Goal: Task Accomplishment & Management: Use online tool/utility

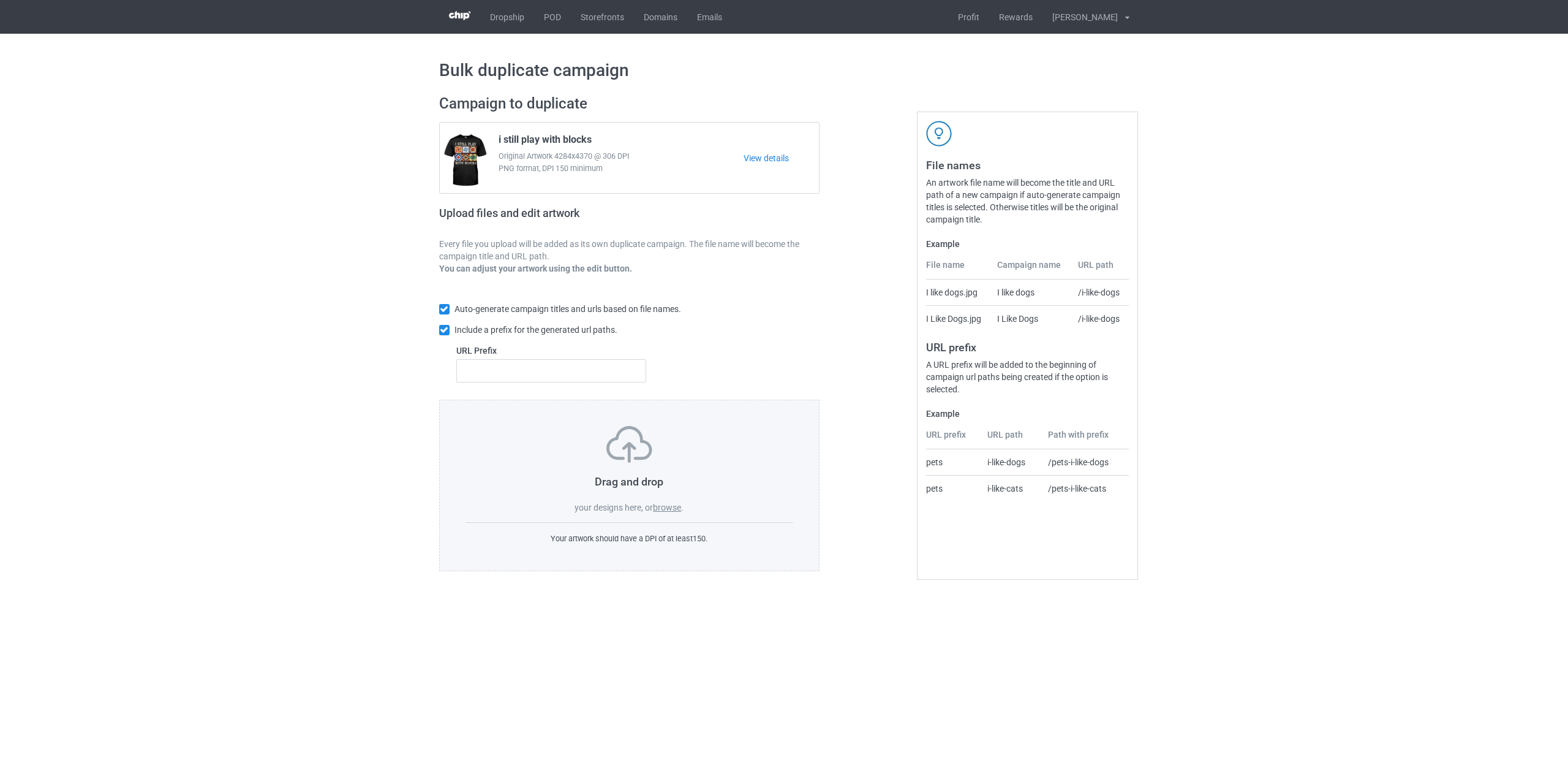
click at [668, 507] on label "browse" at bounding box center [667, 507] width 29 height 10
click at [0, 0] on input "browse" at bounding box center [0, 0] width 0 height 0
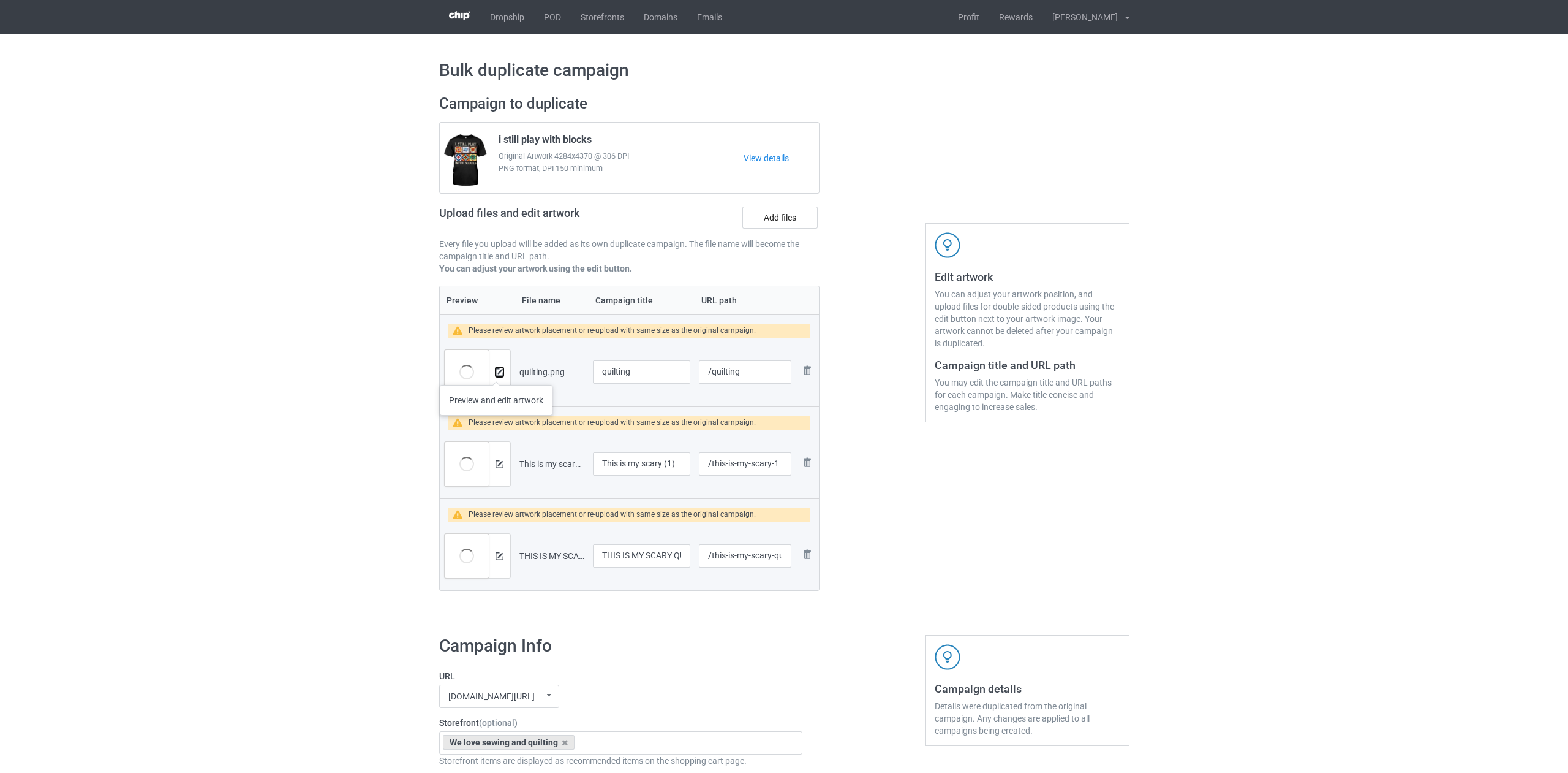
click at [496, 372] on img at bounding box center [499, 372] width 8 height 8
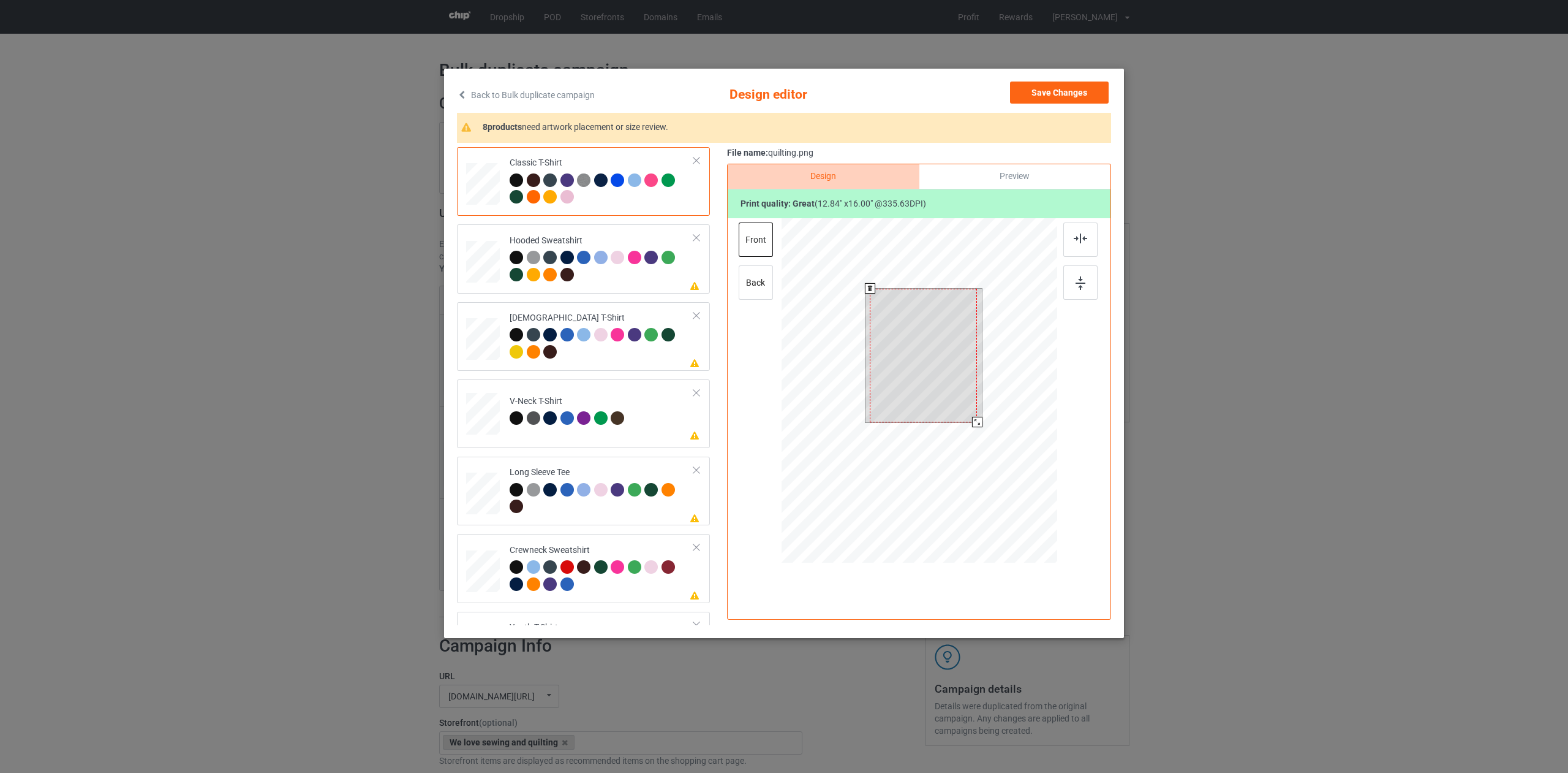
click at [978, 436] on div at bounding box center [919, 392] width 275 height 348
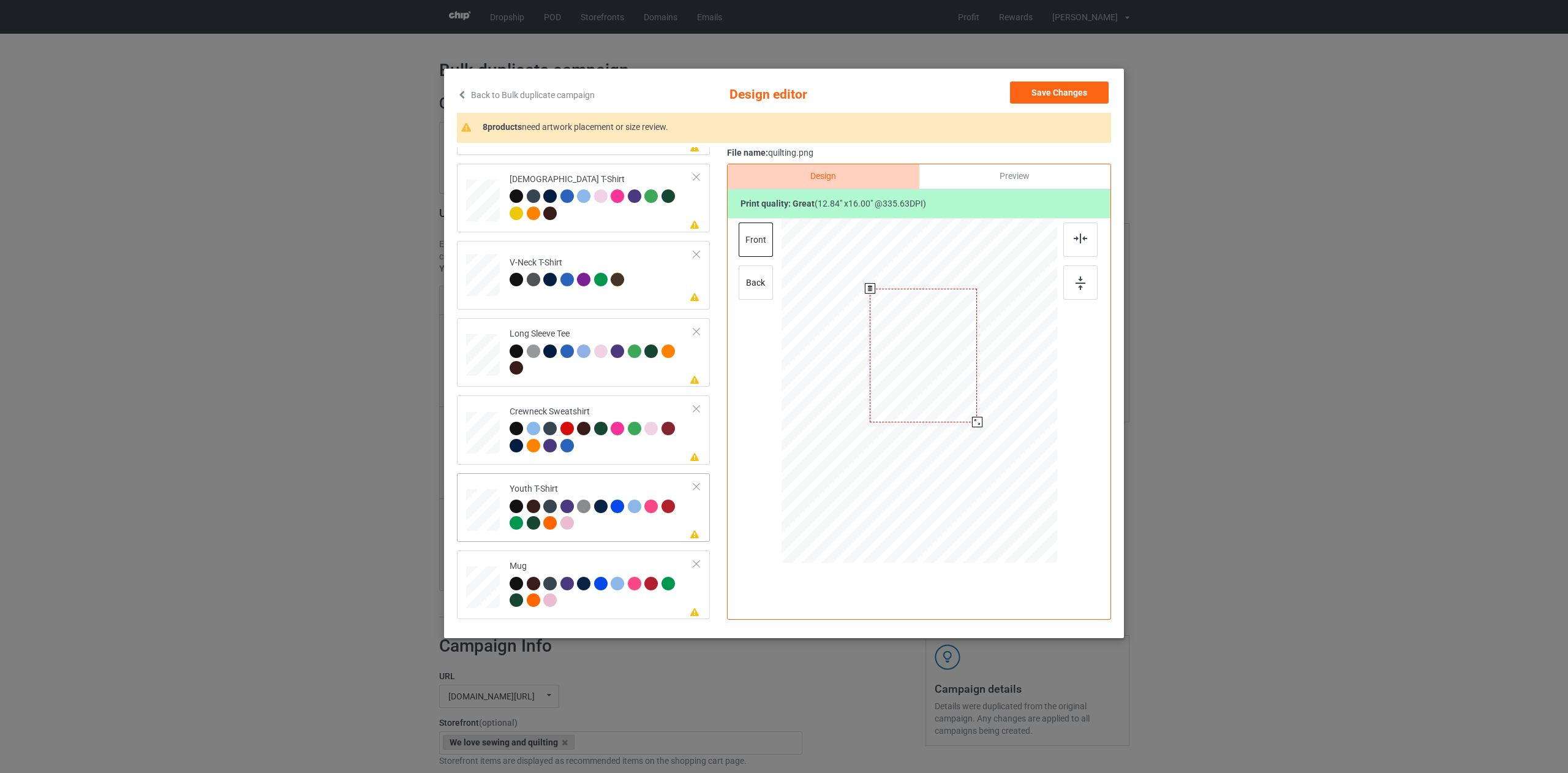
scroll to position [208, 0]
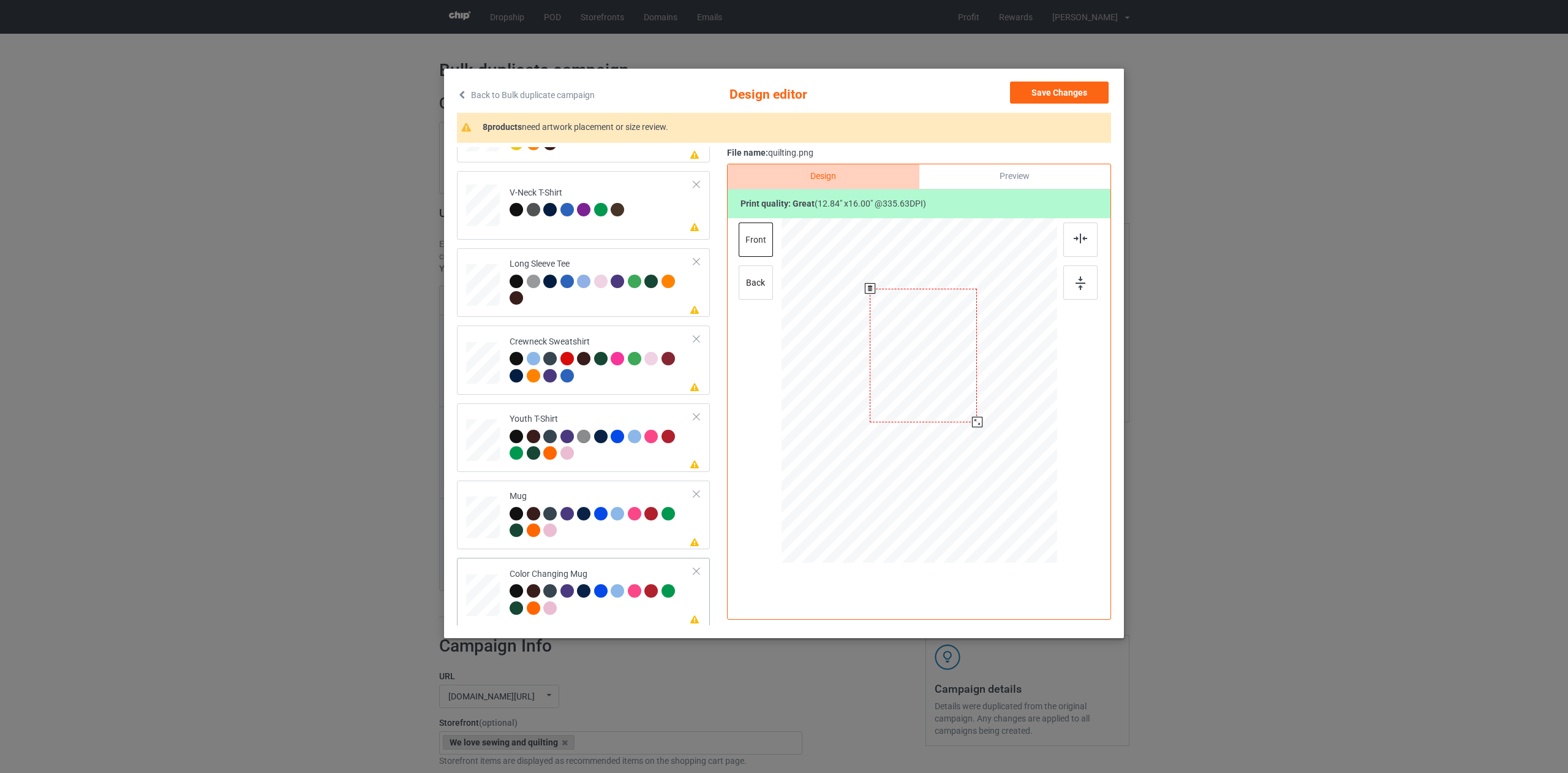
click at [628, 572] on div "Color Changing Mug" at bounding box center [601, 591] width 184 height 46
drag, startPoint x: 1000, startPoint y: 493, endPoint x: 953, endPoint y: 442, distance: 69.4
click at [954, 442] on div at bounding box center [957, 439] width 10 height 10
drag, startPoint x: 937, startPoint y: 406, endPoint x: 1012, endPoint y: 412, distance: 75.2
click at [1011, 406] on div at bounding box center [993, 390] width 79 height 98
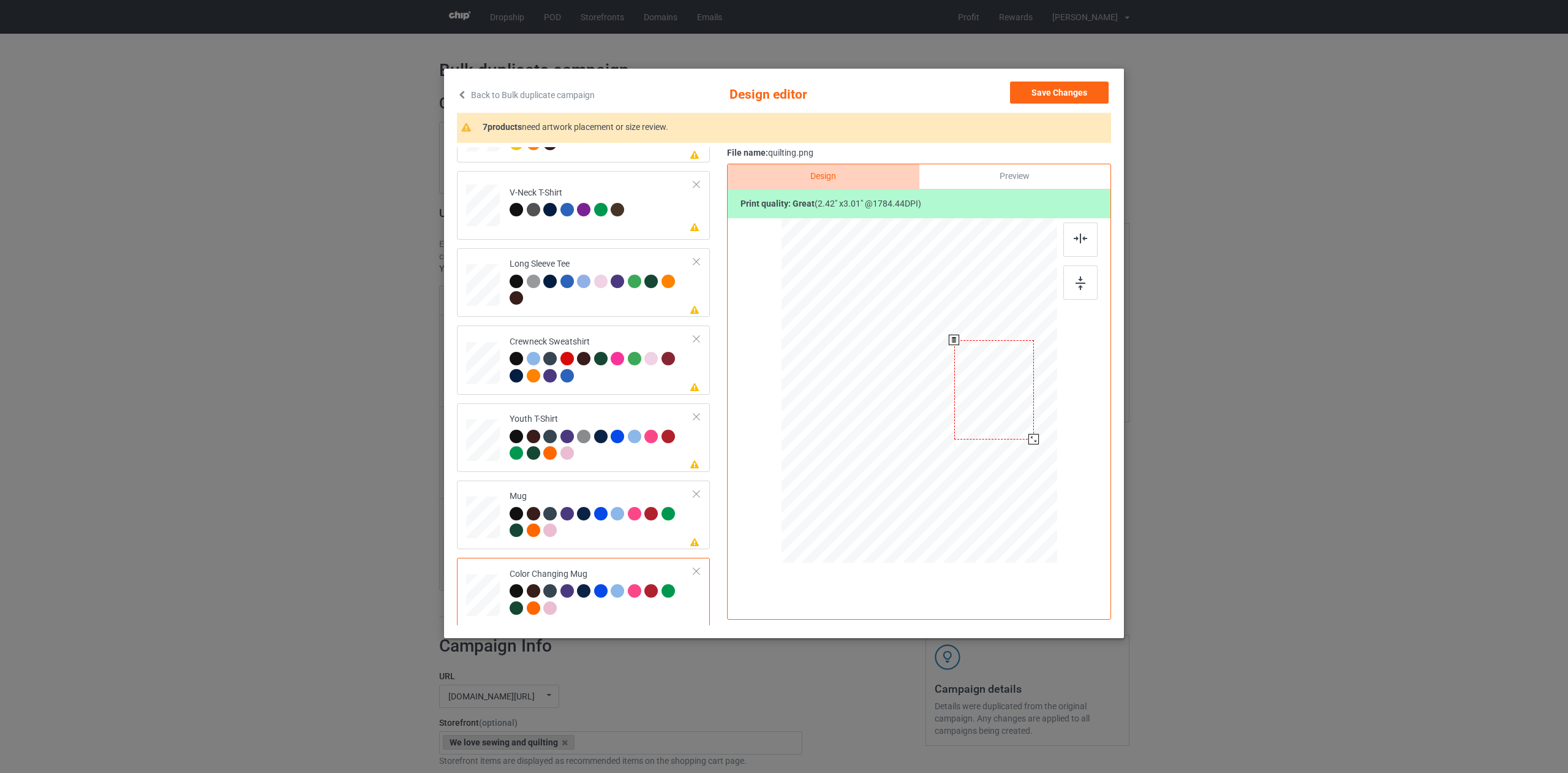
click at [1038, 443] on div at bounding box center [1033, 439] width 10 height 10
drag, startPoint x: 1049, startPoint y: 90, endPoint x: 1046, endPoint y: 101, distance: 11.4
click at [1048, 90] on button "Save Changes" at bounding box center [1059, 93] width 99 height 22
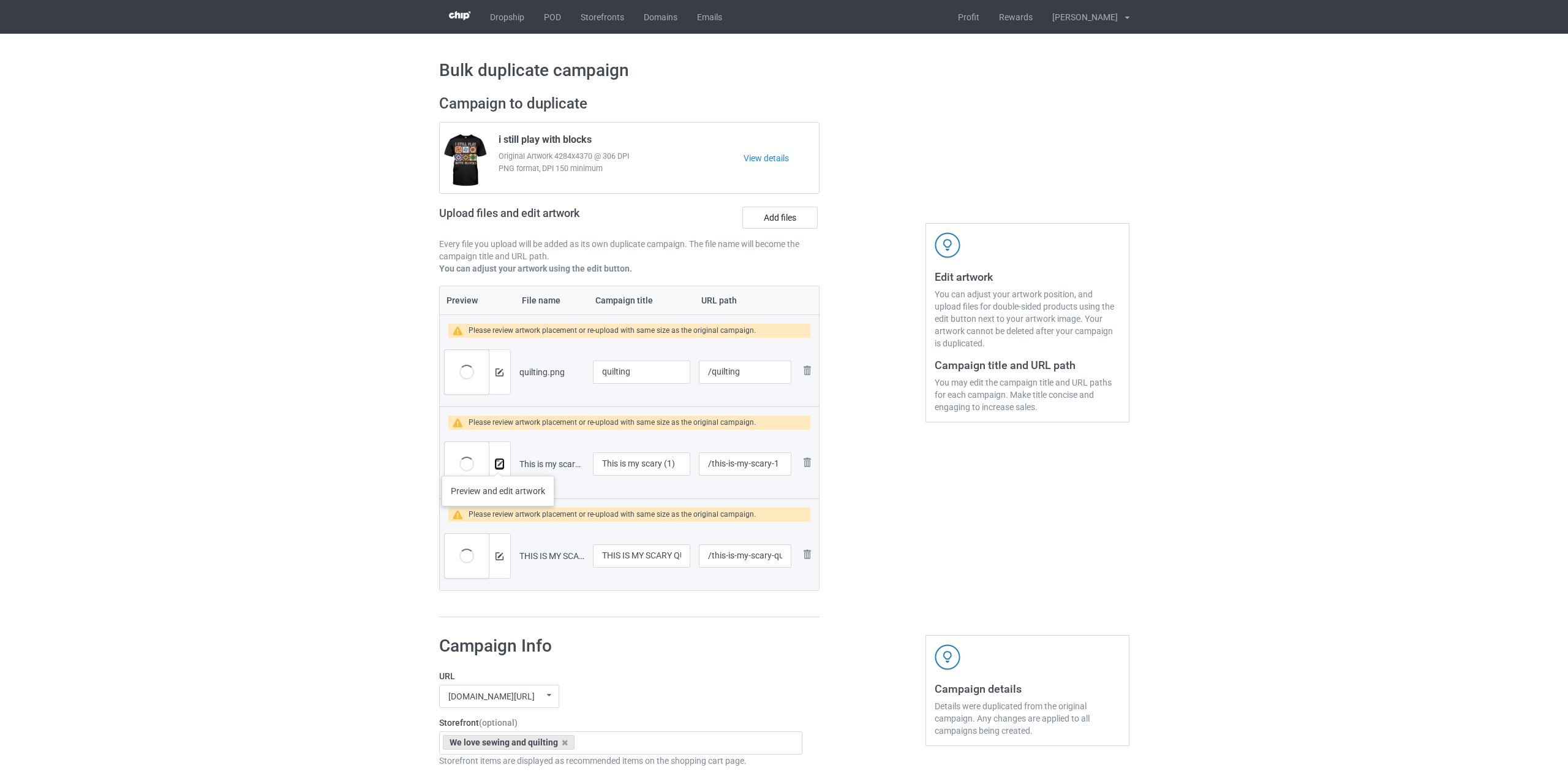
click at [498, 463] on img at bounding box center [499, 463] width 8 height 8
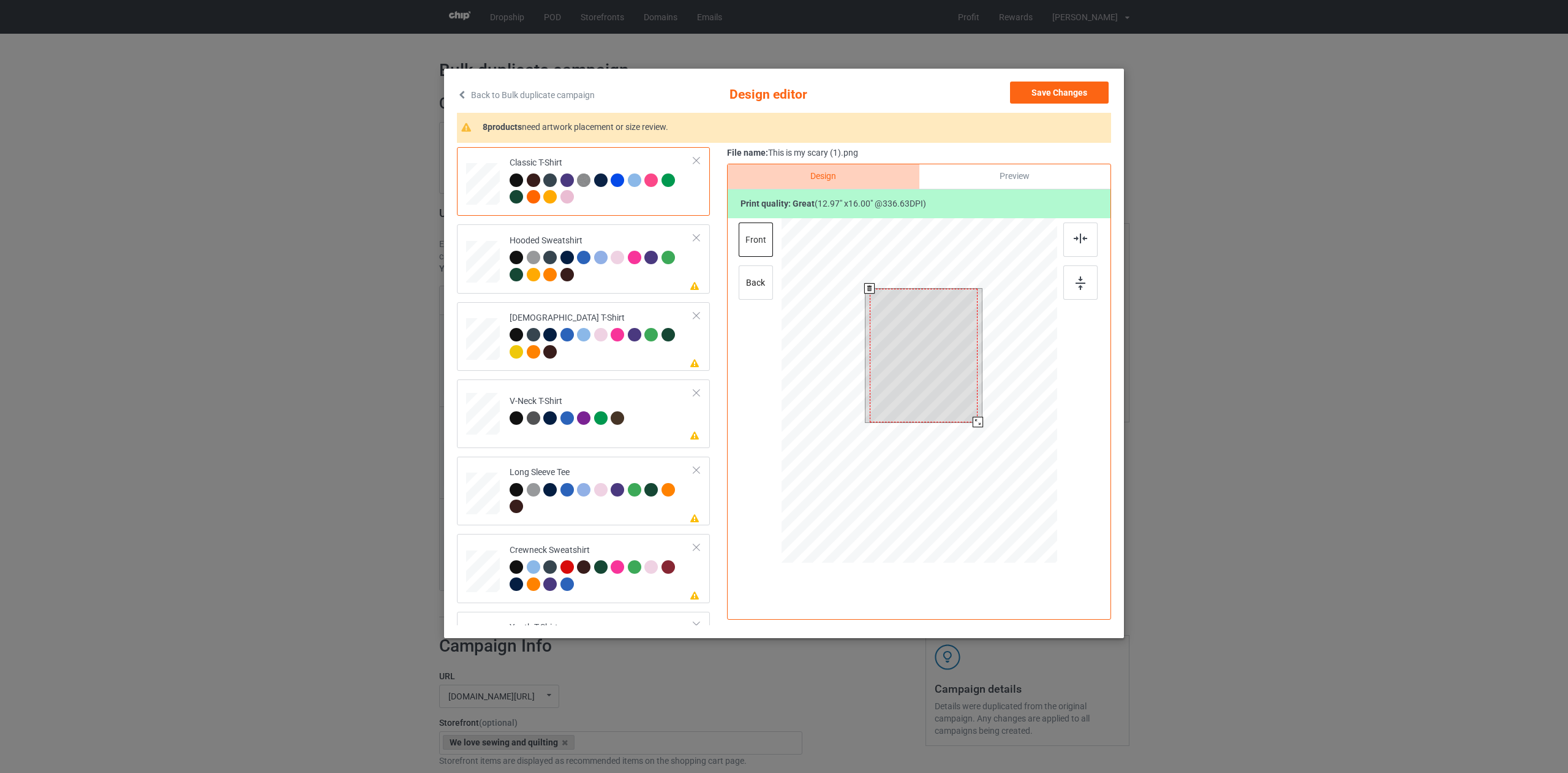
click at [984, 439] on div at bounding box center [919, 392] width 275 height 348
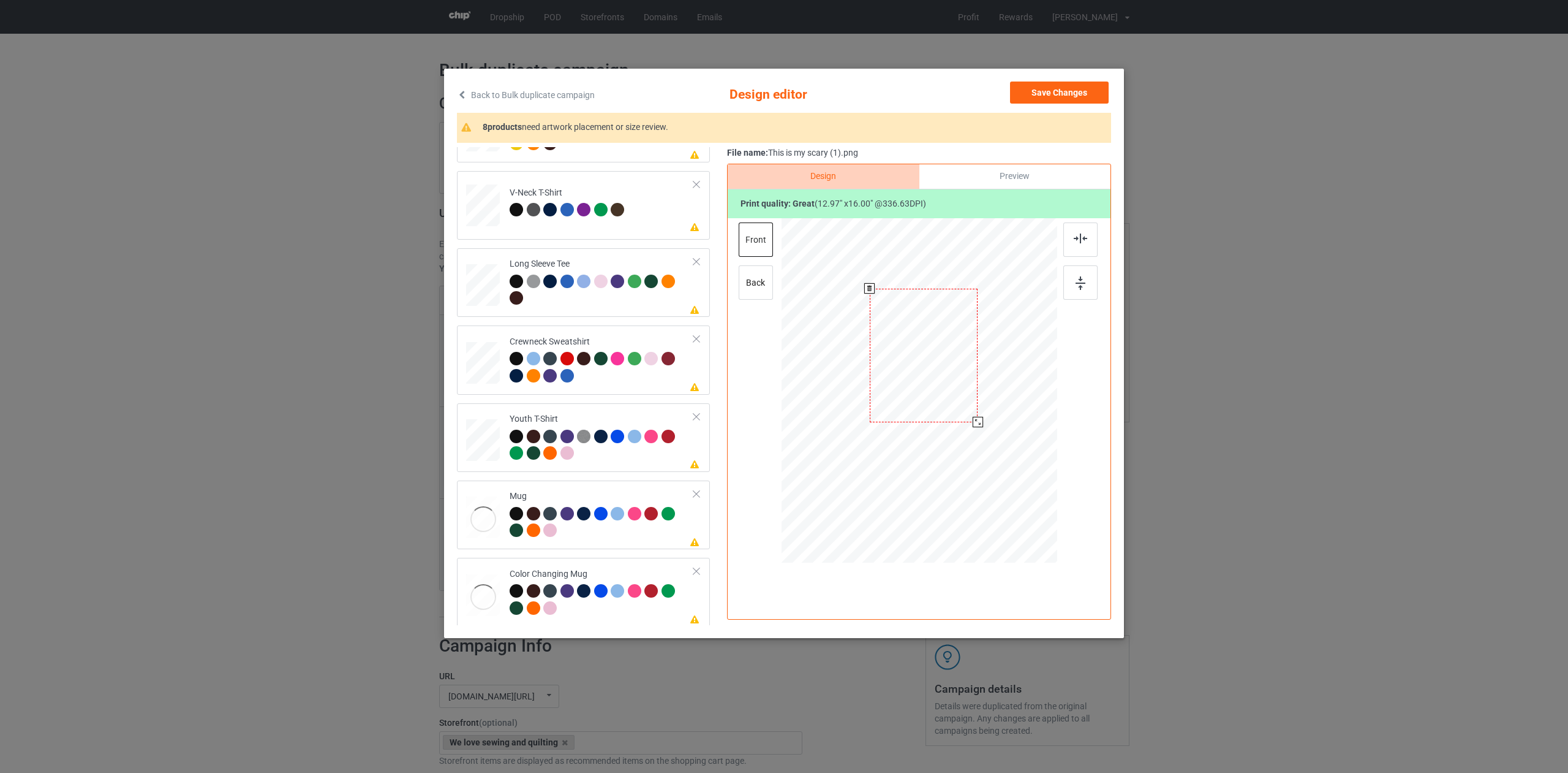
drag, startPoint x: 625, startPoint y: 570, endPoint x: 714, endPoint y: 539, distance: 94.2
click at [625, 570] on div "Color Changing Mug" at bounding box center [601, 591] width 184 height 46
drag, startPoint x: 999, startPoint y: 493, endPoint x: 944, endPoint y: 443, distance: 74.3
click at [951, 444] on div at bounding box center [919, 390] width 275 height 115
drag, startPoint x: 907, startPoint y: 422, endPoint x: 984, endPoint y: 422, distance: 77.0
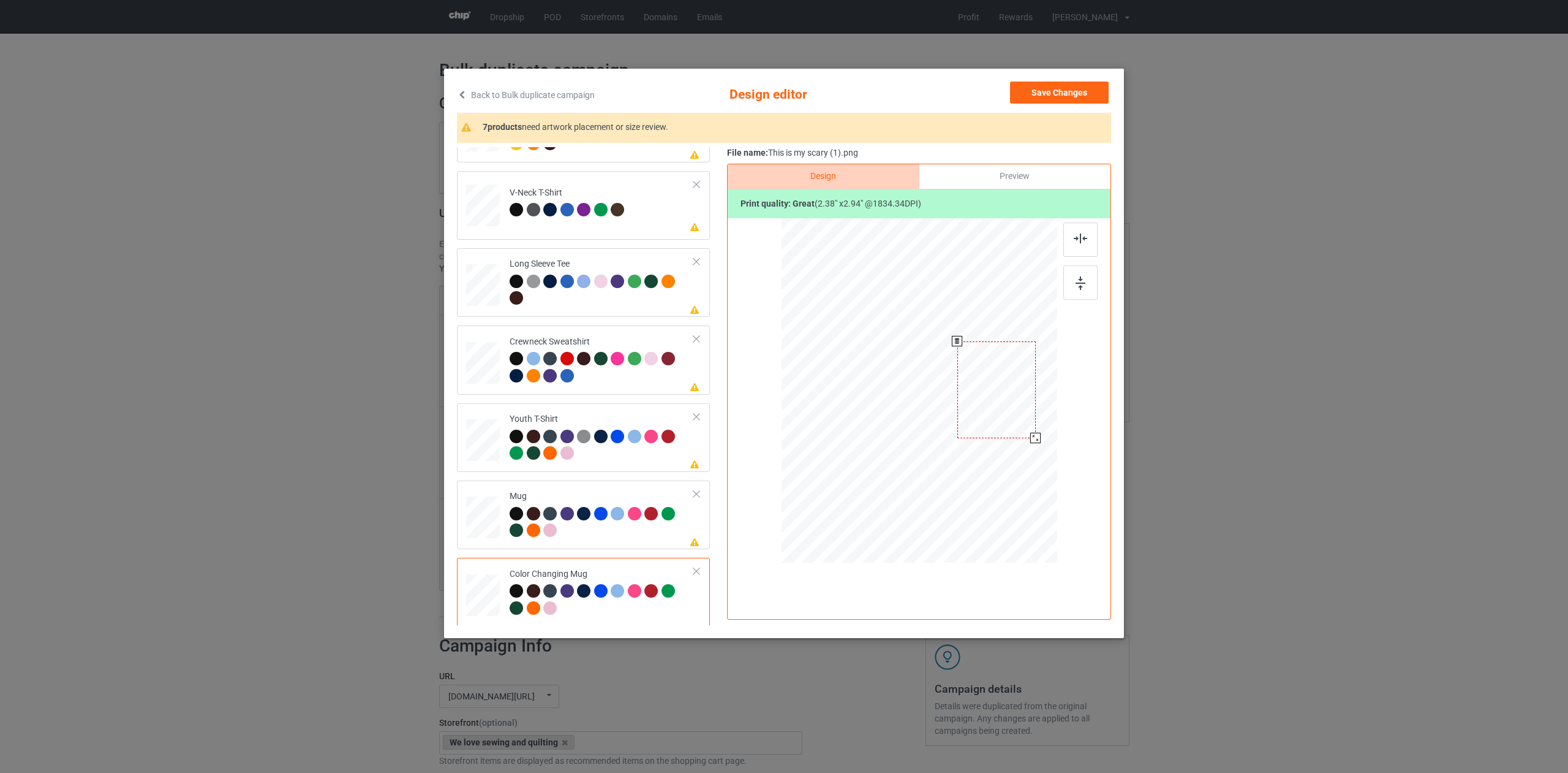
click at [985, 421] on div at bounding box center [996, 390] width 79 height 97
click at [1037, 443] on div at bounding box center [1037, 440] width 10 height 10
click at [1015, 427] on div at bounding box center [994, 390] width 82 height 101
click at [1035, 439] on div at bounding box center [1034, 439] width 10 height 10
click at [999, 416] on div at bounding box center [994, 391] width 79 height 97
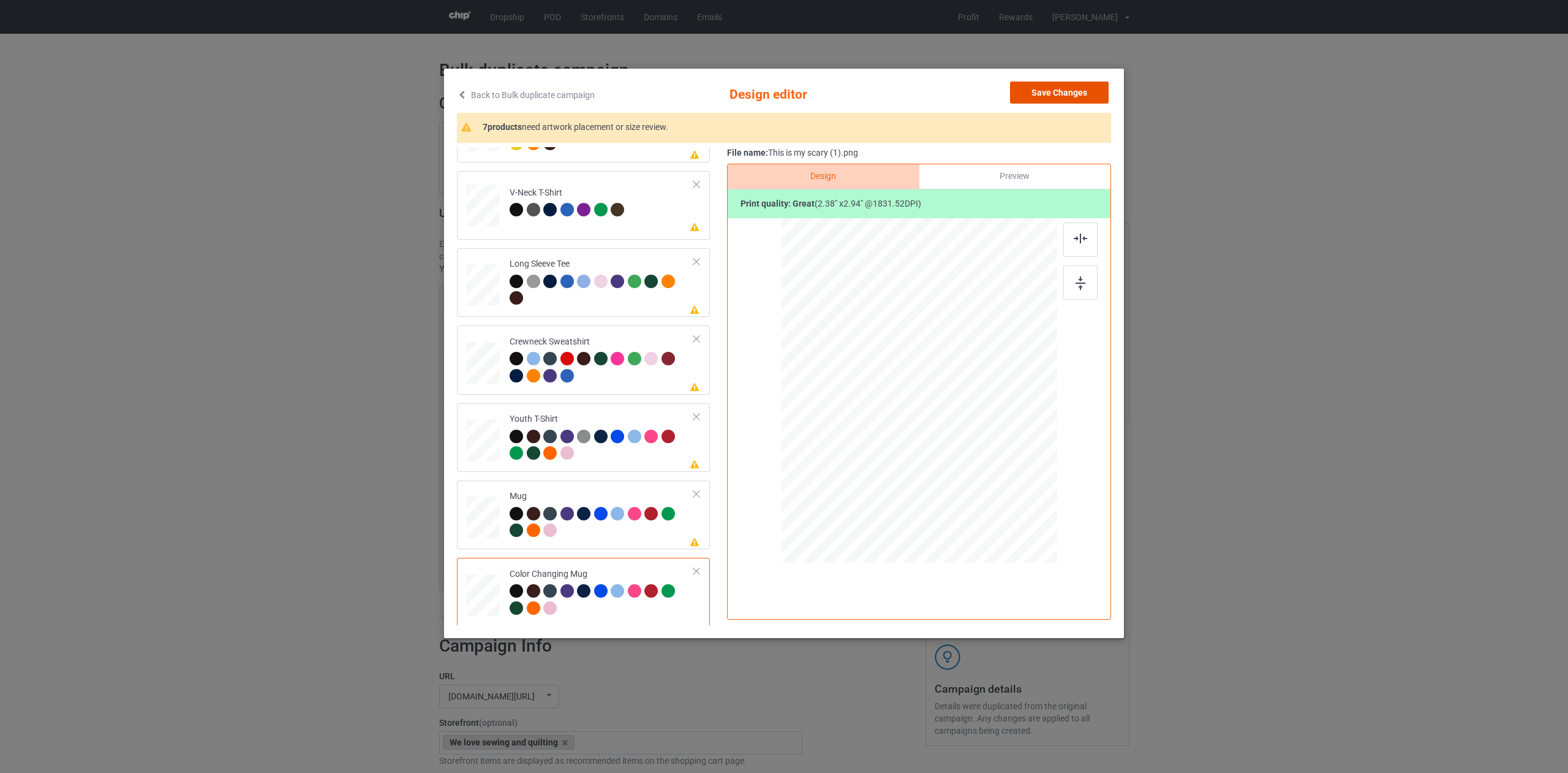
click at [1035, 90] on button "Save Changes" at bounding box center [1059, 93] width 99 height 22
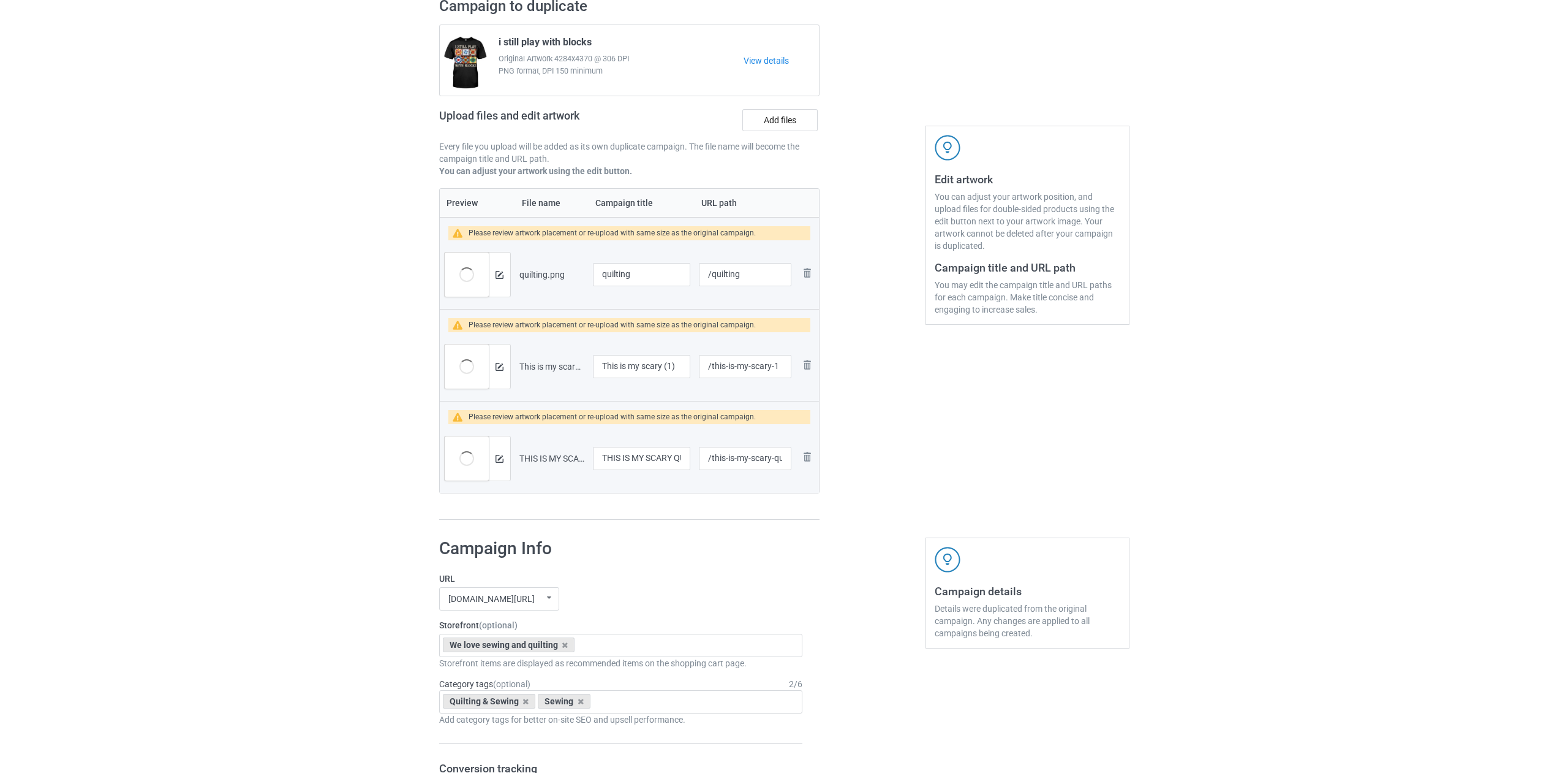
scroll to position [102, 0]
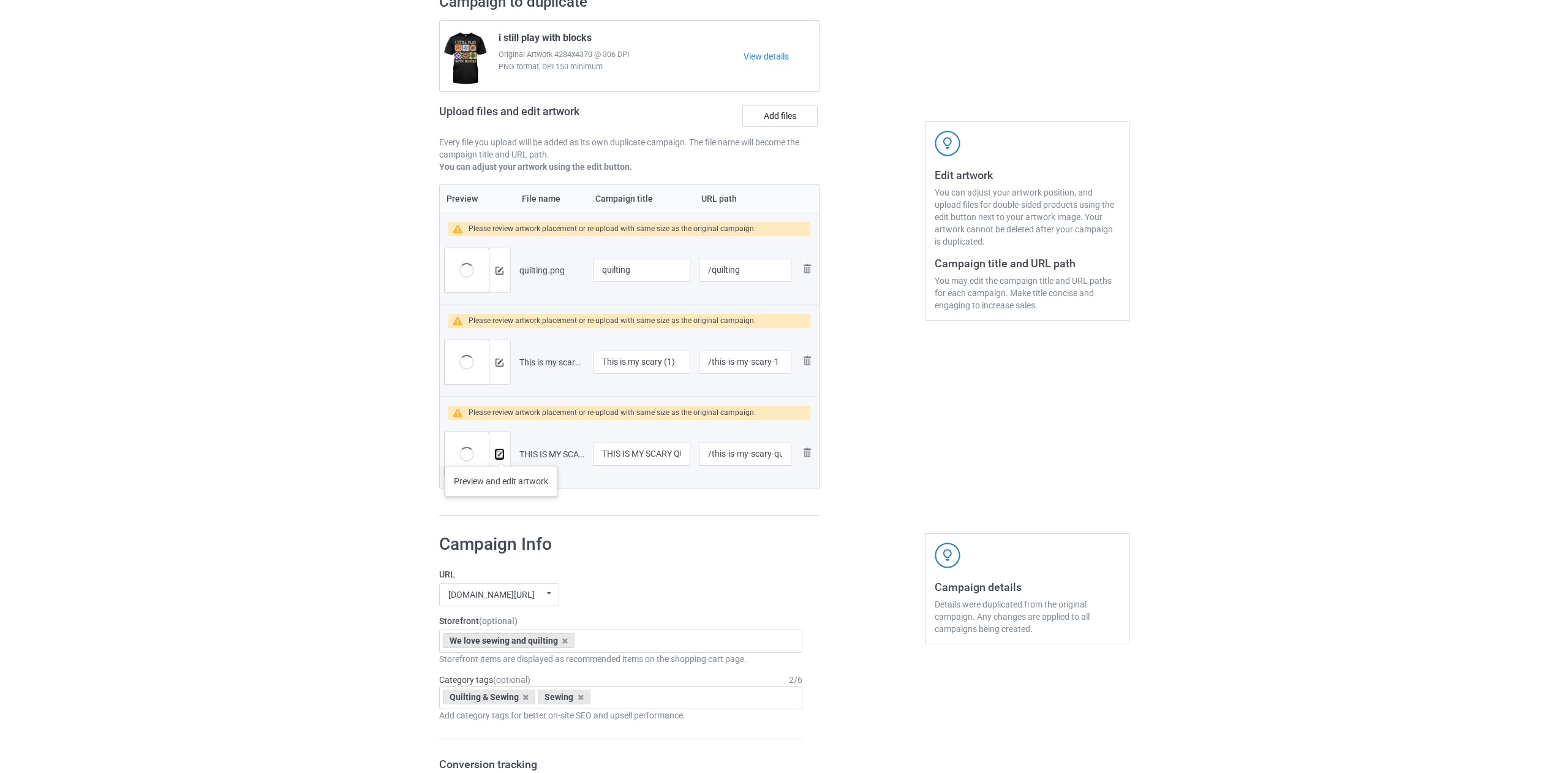
click at [501, 454] on img at bounding box center [499, 454] width 8 height 8
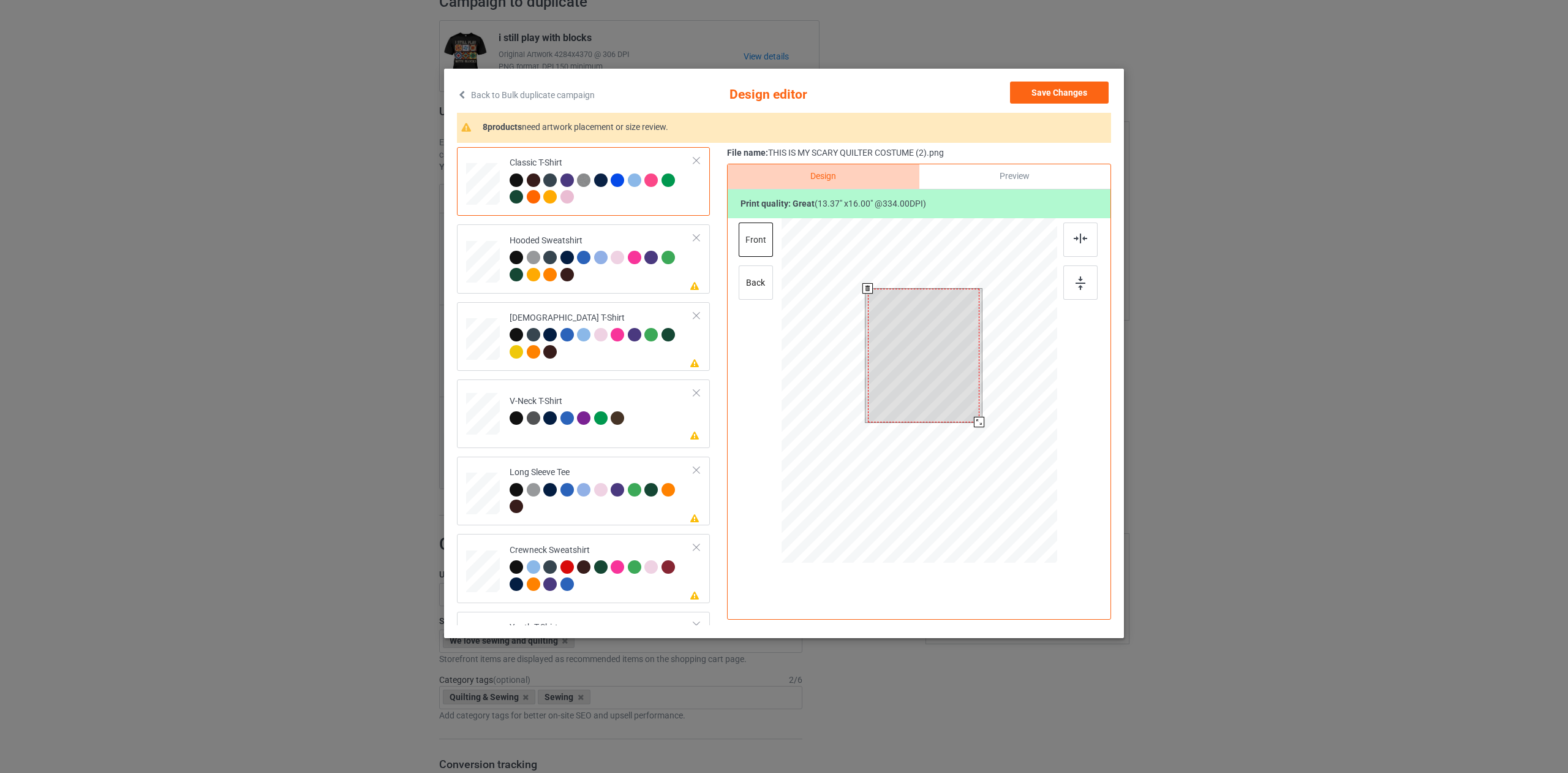
click at [987, 450] on div at bounding box center [919, 392] width 275 height 348
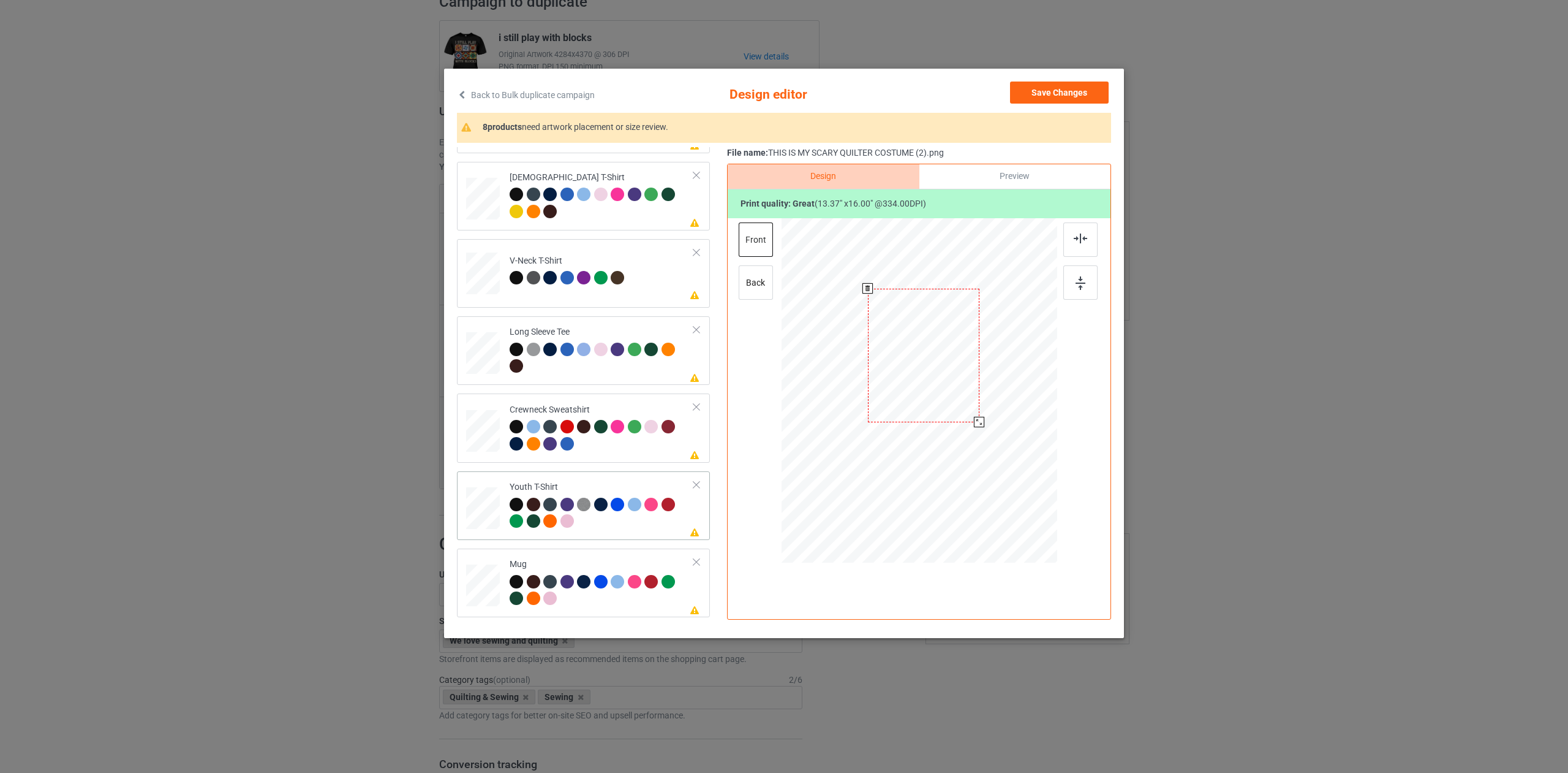
scroll to position [208, 0]
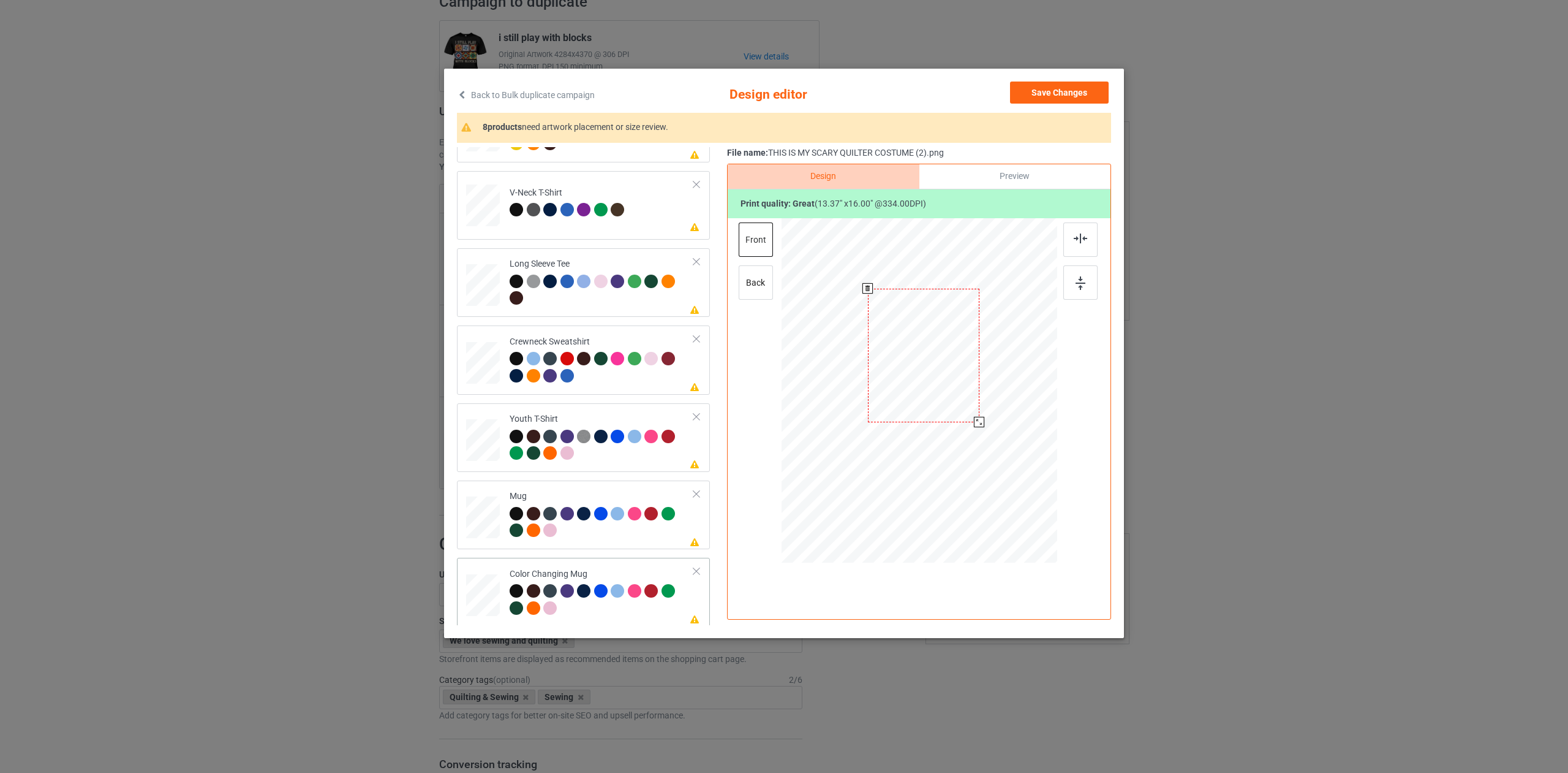
click at [629, 568] on div "Color Changing Mug" at bounding box center [601, 591] width 184 height 46
drag, startPoint x: 977, startPoint y: 468, endPoint x: 944, endPoint y: 443, distance: 41.4
click at [945, 445] on div at bounding box center [919, 390] width 275 height 115
drag, startPoint x: 973, startPoint y: 416, endPoint x: 1019, endPoint y: 426, distance: 47.1
click at [1012, 411] on div at bounding box center [996, 390] width 79 height 95
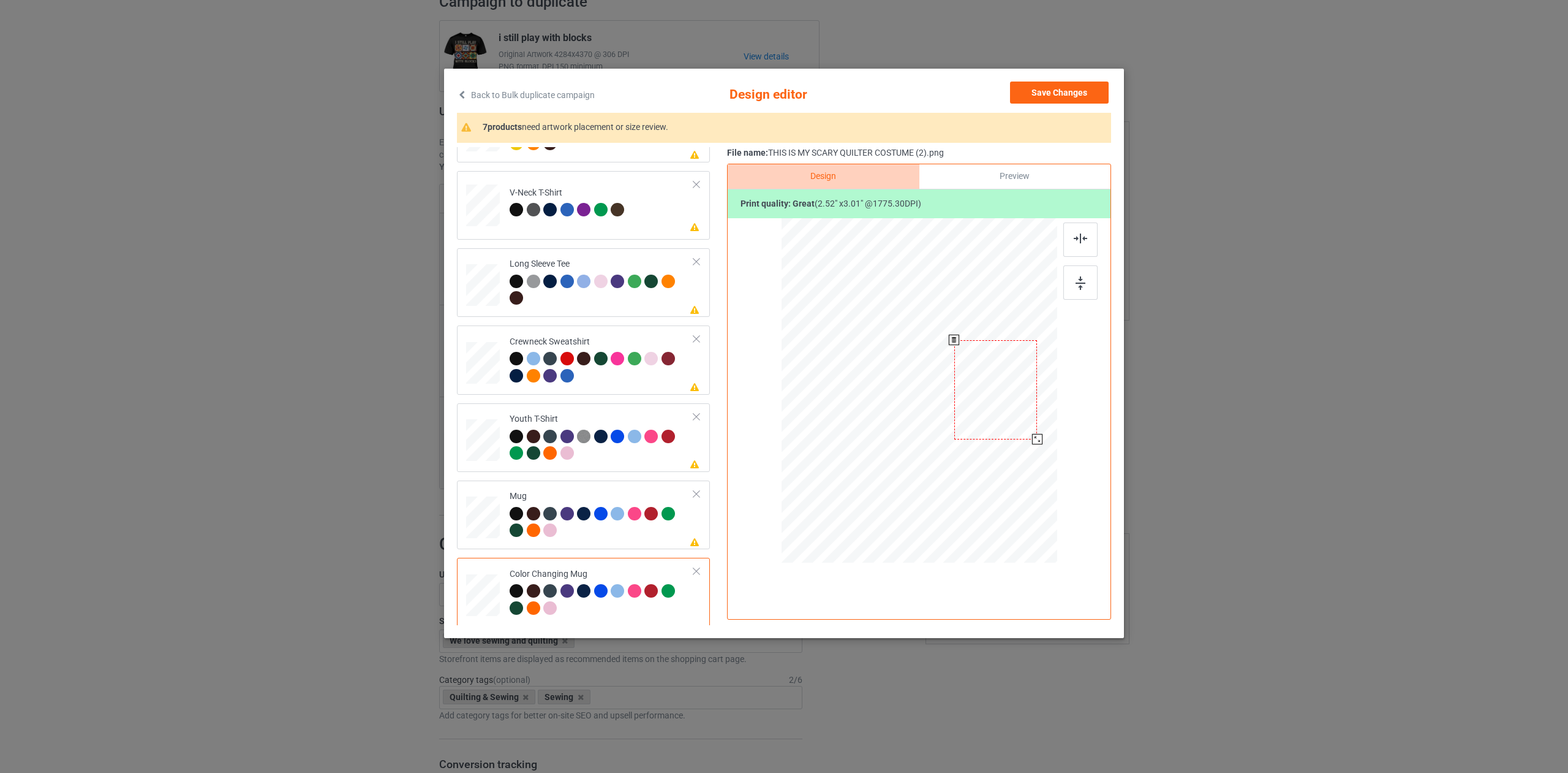
click at [1035, 442] on div at bounding box center [1037, 439] width 10 height 10
click at [1022, 417] on div at bounding box center [996, 392] width 83 height 99
click at [1035, 440] on div at bounding box center [1035, 440] width 10 height 10
click at [1001, 413] on div at bounding box center [995, 392] width 80 height 96
click at [1035, 90] on button "Save Changes" at bounding box center [1059, 93] width 99 height 22
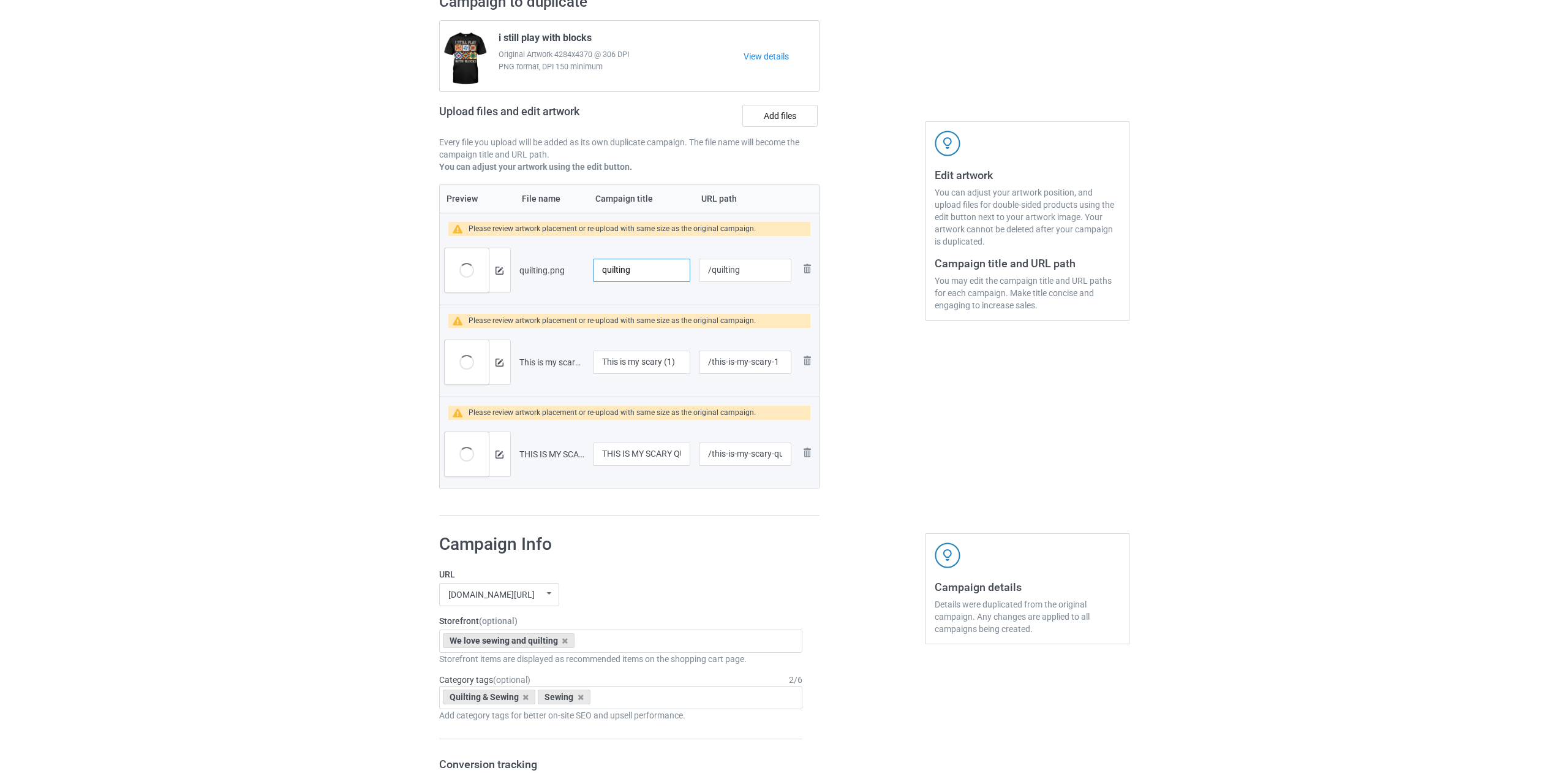
drag, startPoint x: 640, startPoint y: 269, endPoint x: 571, endPoint y: 264, distance: 69.2
click at [571, 264] on tr "Preview and edit artwork quilting.png quilting /quilting Remove file" at bounding box center [629, 270] width 380 height 69
drag, startPoint x: 639, startPoint y: 271, endPoint x: 558, endPoint y: 267, distance: 81.1
click at [558, 267] on tr "Preview and edit artwork quilting.png Quilting /quilting Remove file" at bounding box center [629, 270] width 380 height 69
type input "Quilting"
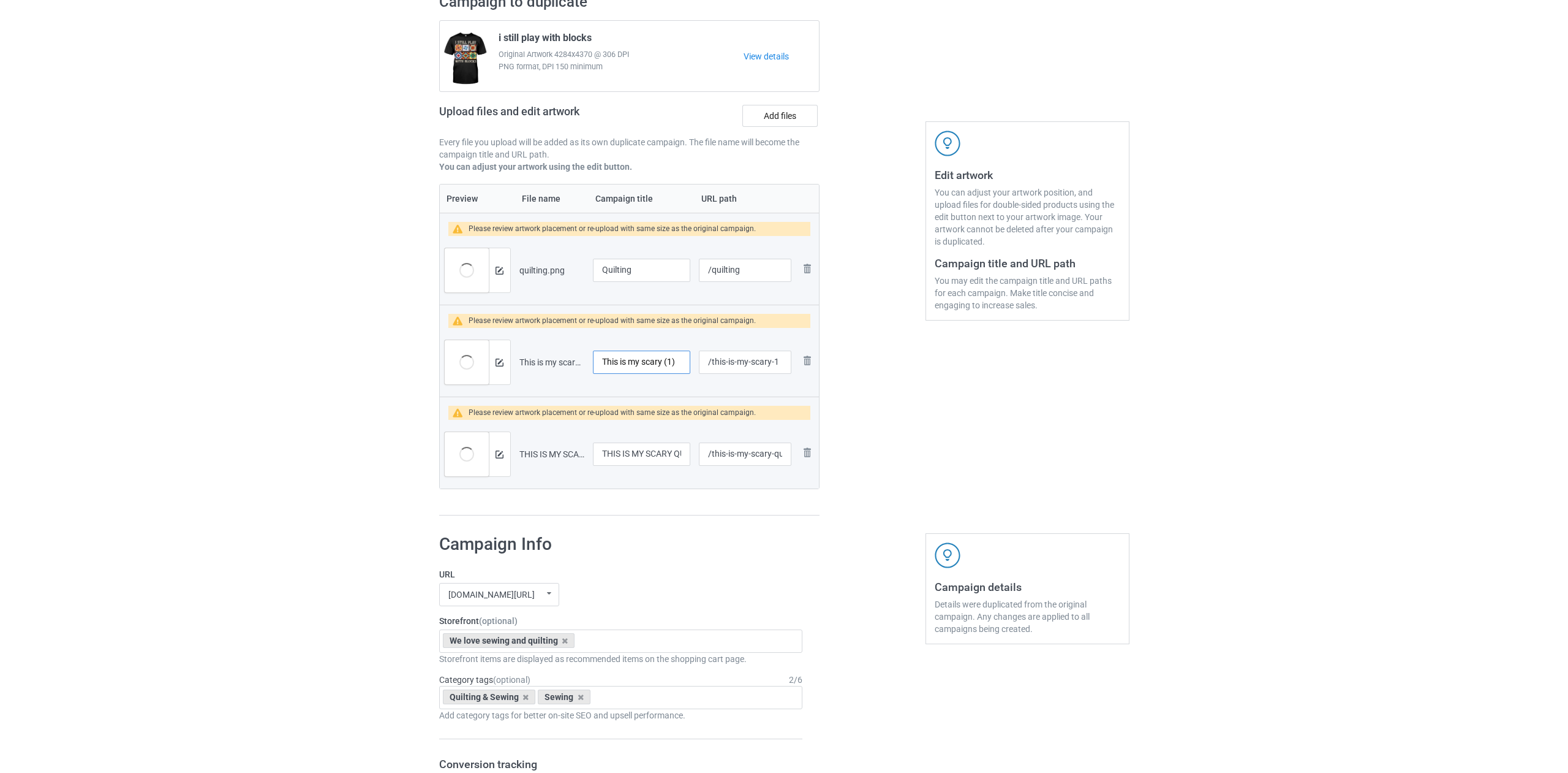
drag, startPoint x: 680, startPoint y: 360, endPoint x: 557, endPoint y: 362, distance: 123.0
click at [557, 362] on tr "Preview and edit artwork This is my scary (1).png This is my scary (1) /this-is…" at bounding box center [629, 362] width 380 height 69
paste input "Quilting"
type input "Quilting"
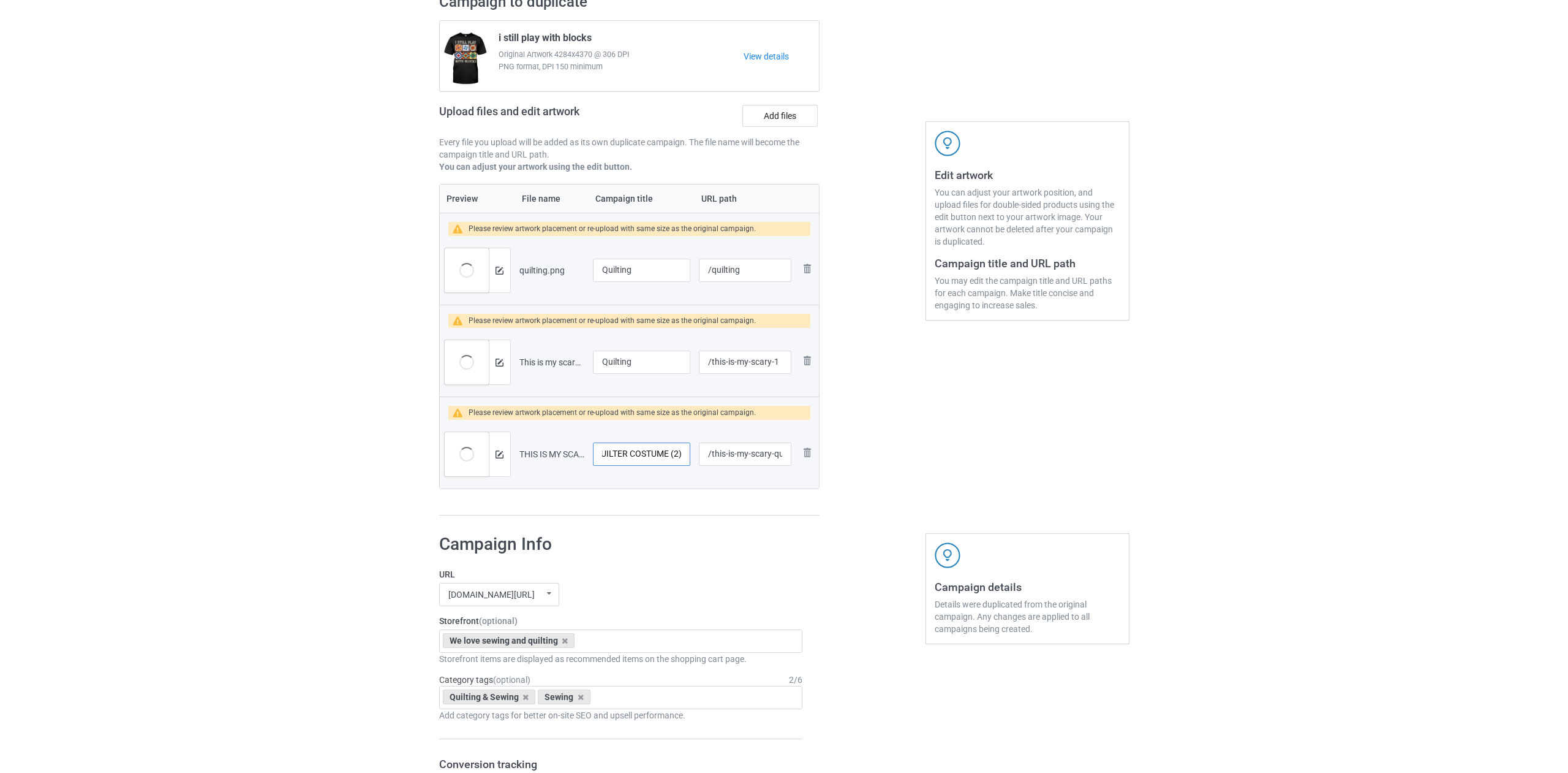
drag, startPoint x: 599, startPoint y: 454, endPoint x: 718, endPoint y: 479, distance: 121.6
click at [720, 480] on tr "Preview and edit artwork THIS IS MY SCARY QUILTER COSTUME (2).png THIS IS MY SC…" at bounding box center [629, 454] width 380 height 69
paste input "Quilting"
type input "Quilting"
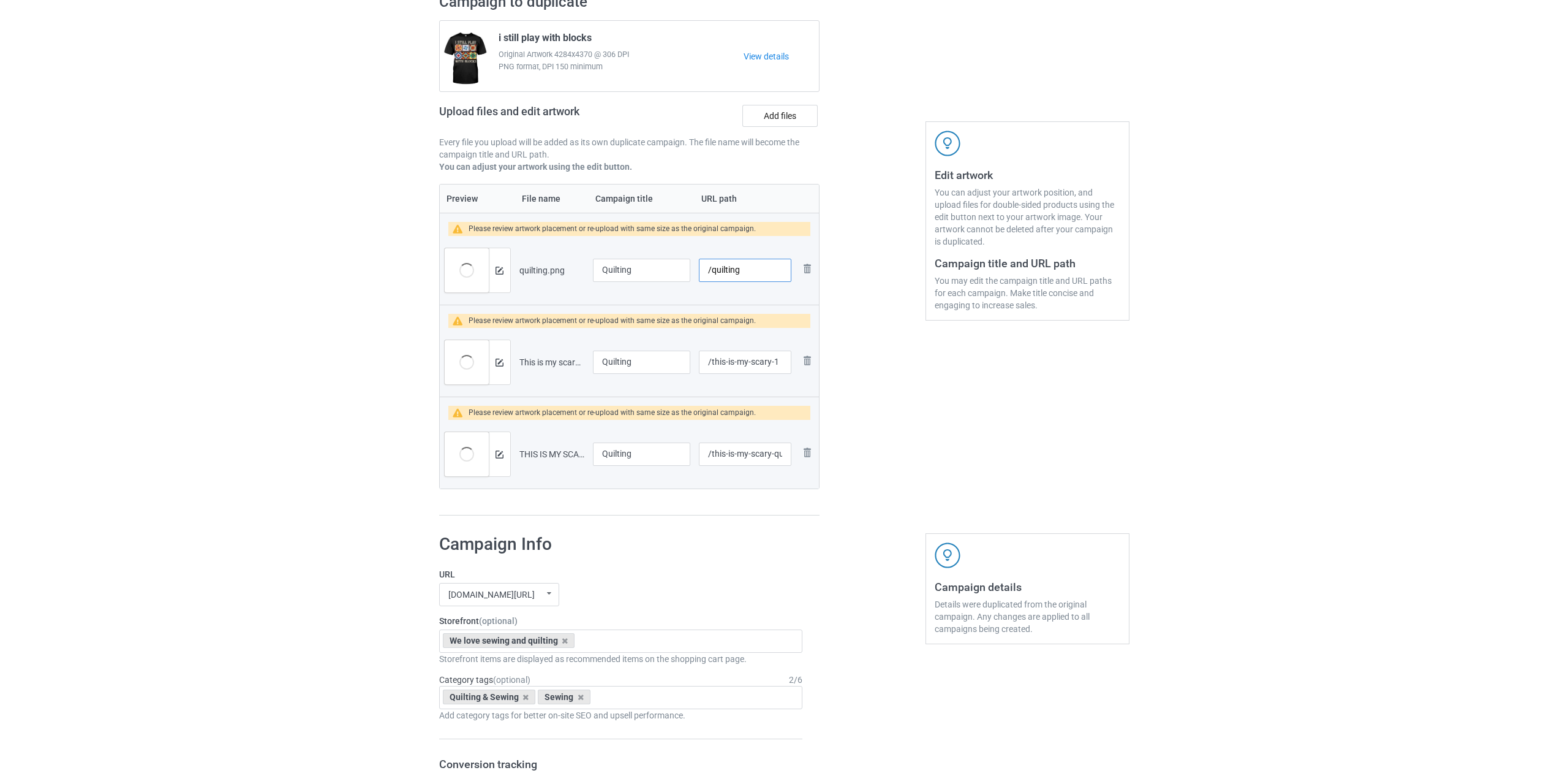
drag, startPoint x: 711, startPoint y: 271, endPoint x: 767, endPoint y: 278, distance: 56.4
click at [767, 278] on input "/quilting" at bounding box center [745, 270] width 92 height 23
click at [722, 292] on td "/p1" at bounding box center [745, 270] width 100 height 69
click at [714, 268] on input "/p1" at bounding box center [745, 270] width 92 height 23
click at [688, 294] on td "Quilting" at bounding box center [641, 270] width 106 height 69
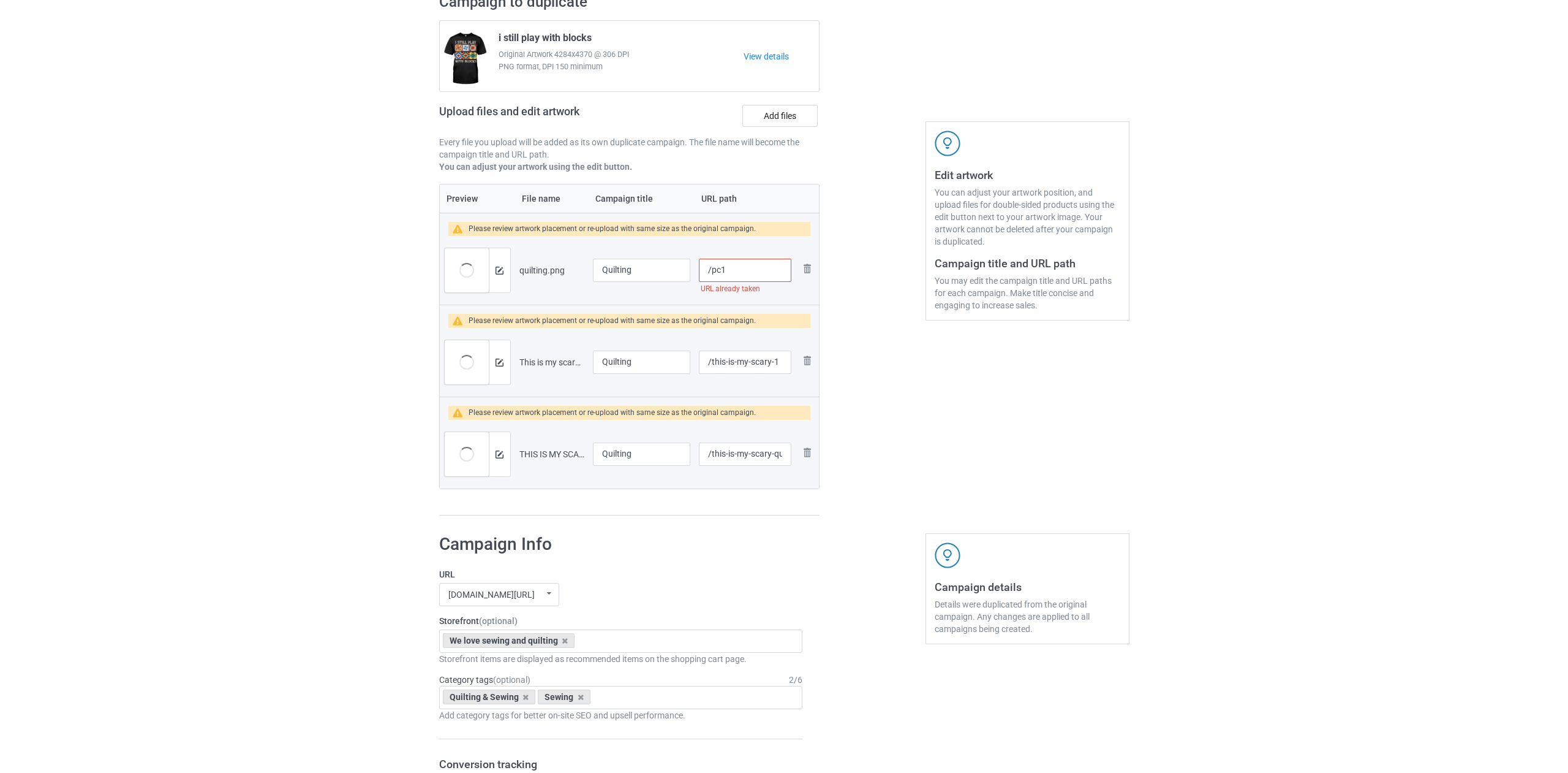
click at [718, 271] on input "/pc1" at bounding box center [745, 270] width 92 height 23
drag, startPoint x: 738, startPoint y: 271, endPoint x: 711, endPoint y: 272, distance: 27.0
click at [711, 272] on input "/ps1" at bounding box center [745, 270] width 92 height 23
type input "/ps1"
click at [708, 364] on input "/this-is-my-scary-1" at bounding box center [745, 362] width 92 height 23
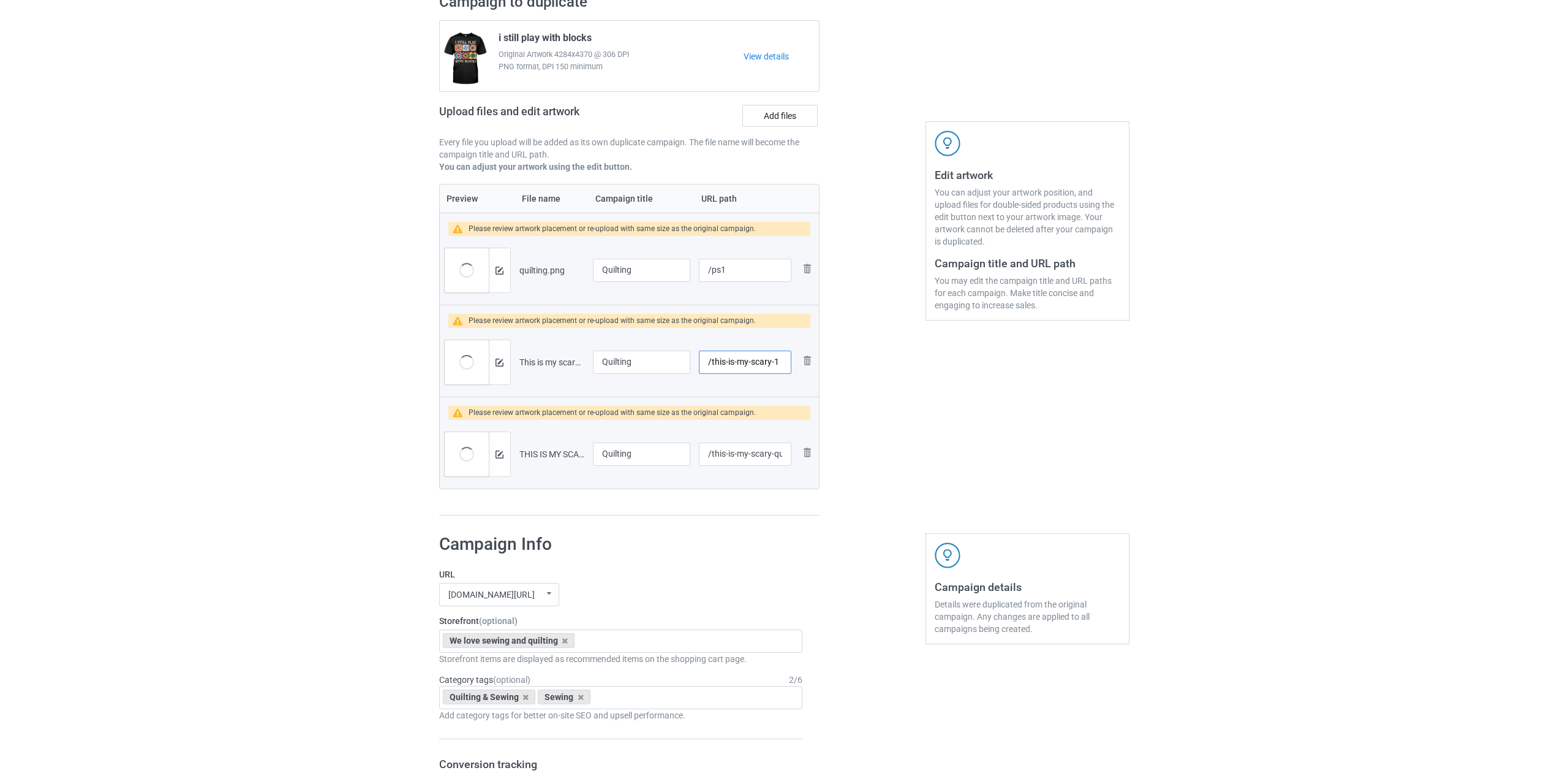
drag, startPoint x: 710, startPoint y: 362, endPoint x: 793, endPoint y: 383, distance: 85.6
click at [793, 383] on td "/this-is-my-scary-1" at bounding box center [745, 362] width 100 height 69
paste input "ps"
type input "/ps2"
drag, startPoint x: 710, startPoint y: 455, endPoint x: 768, endPoint y: 470, distance: 59.9
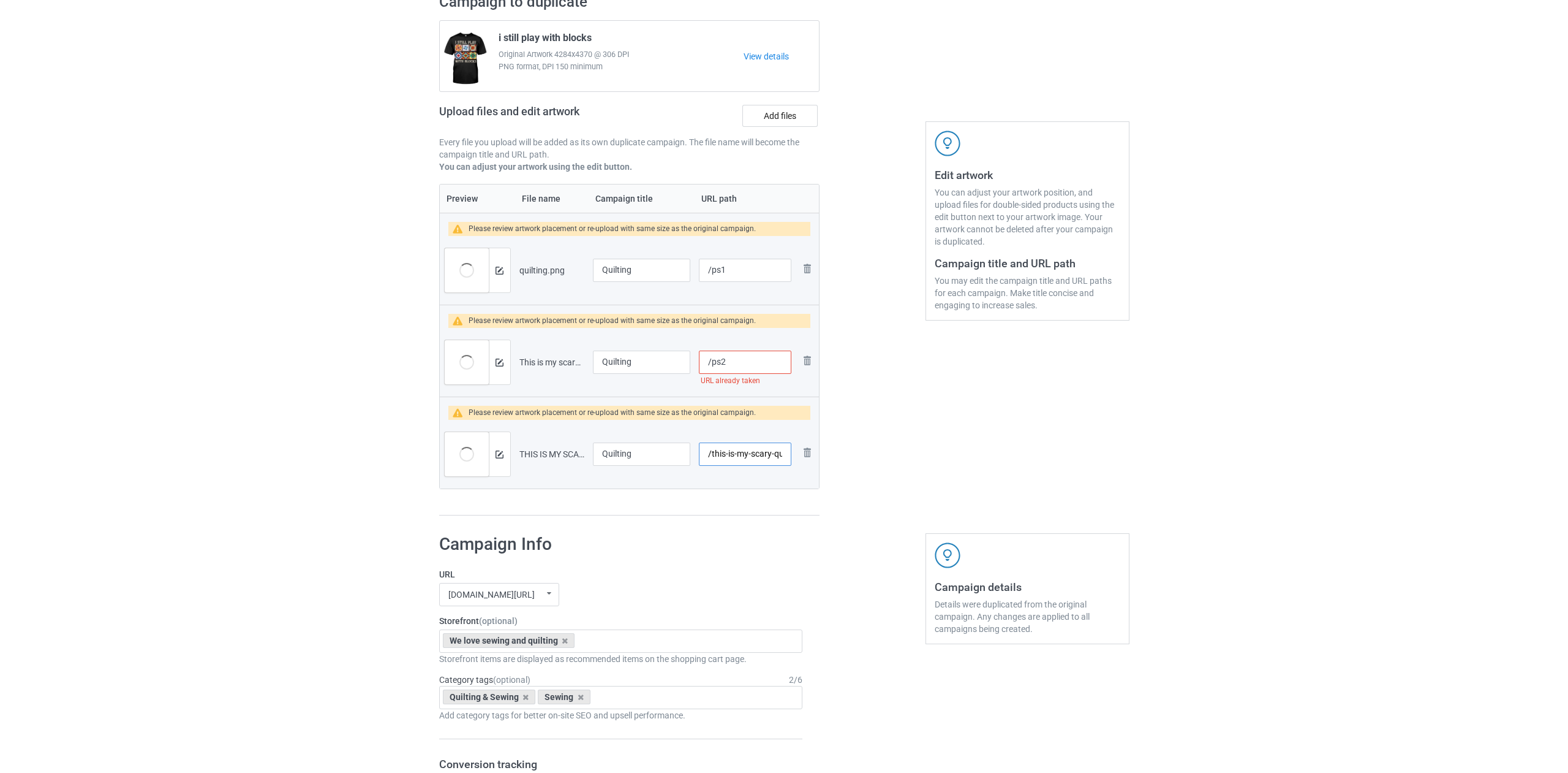
click at [768, 465] on div "/this-is-my-scary-quilter-costume-2" at bounding box center [745, 454] width 92 height 23
paste input "ps1"
type input "/ps3"
click at [759, 484] on td "/ps3" at bounding box center [745, 454] width 100 height 69
click at [736, 363] on input "/ps2" at bounding box center [745, 362] width 92 height 23
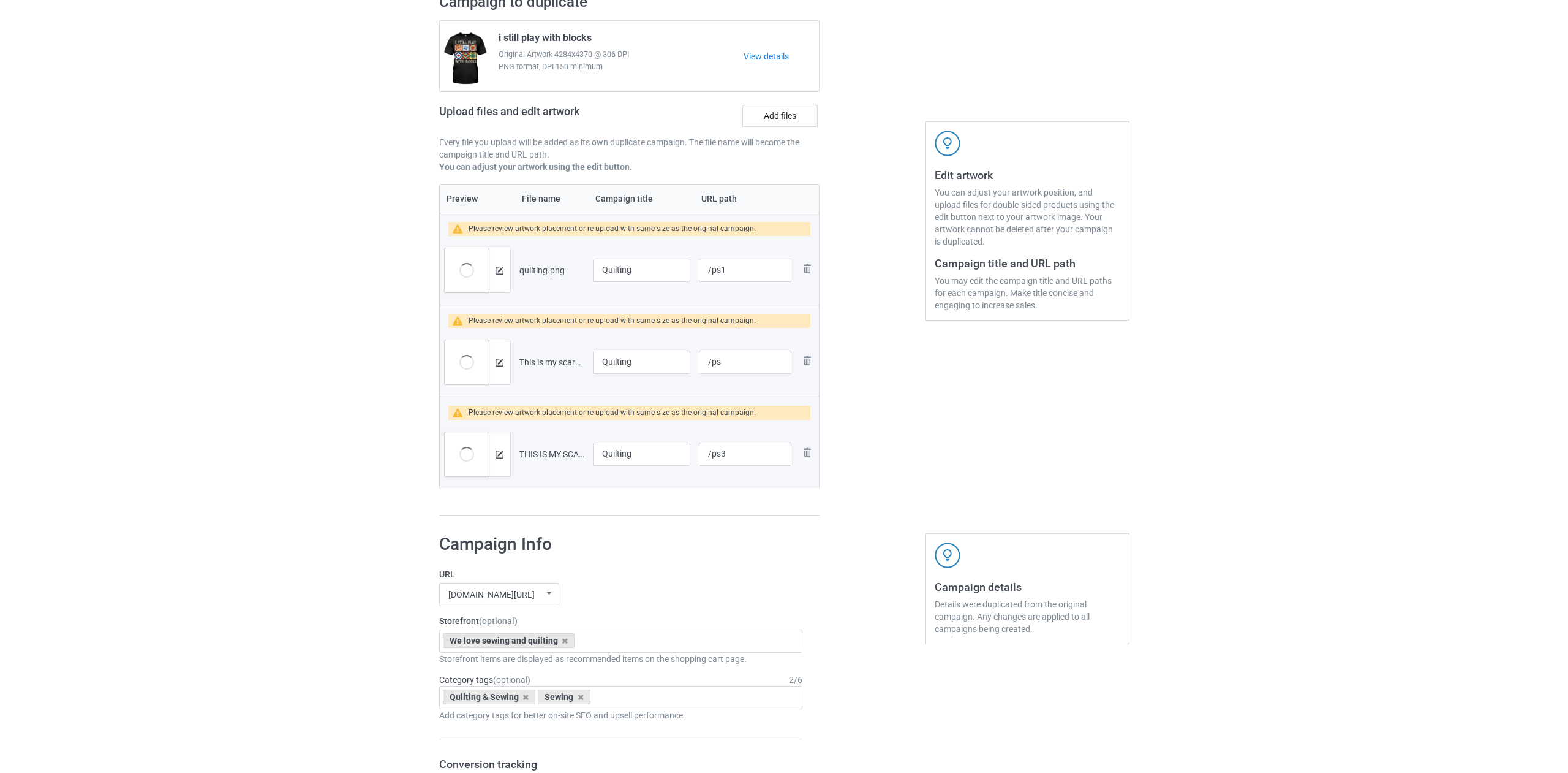
click at [718, 387] on td "/ps" at bounding box center [745, 362] width 100 height 69
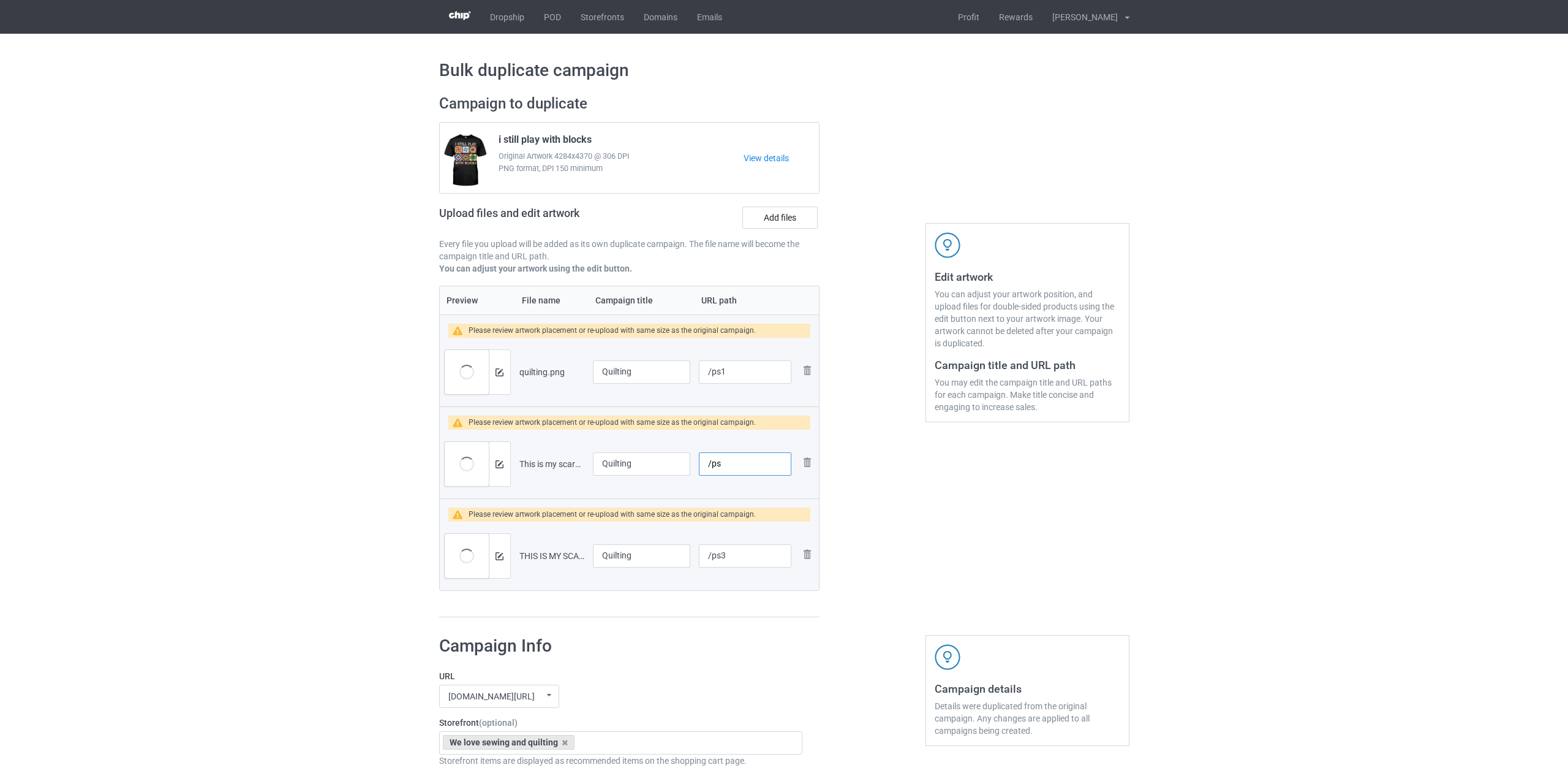
click at [734, 460] on input "/ps" at bounding box center [745, 463] width 92 height 23
type input "/ps1"
click at [753, 372] on input "/ps1" at bounding box center [745, 372] width 92 height 23
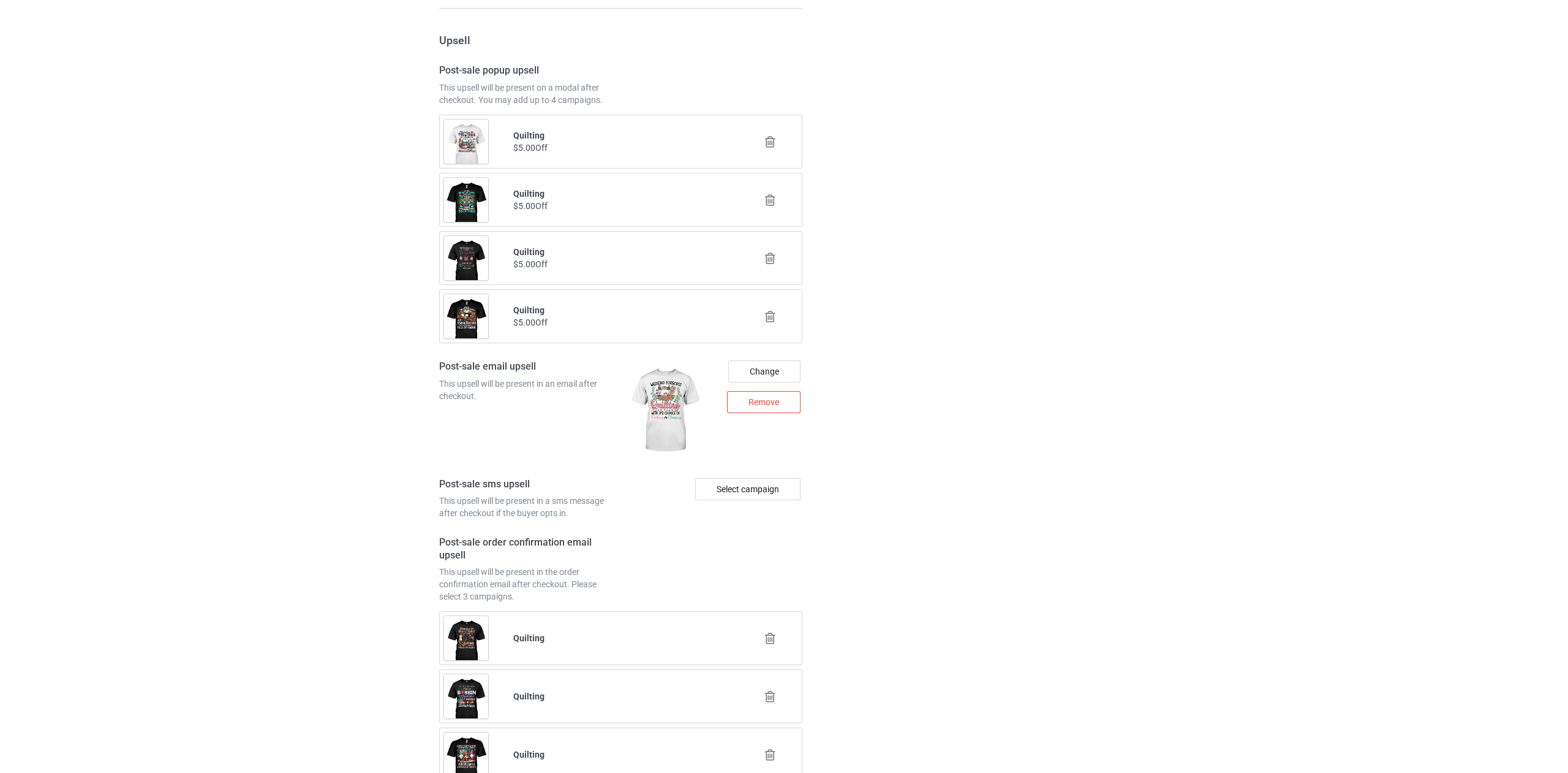
scroll to position [1649, 0]
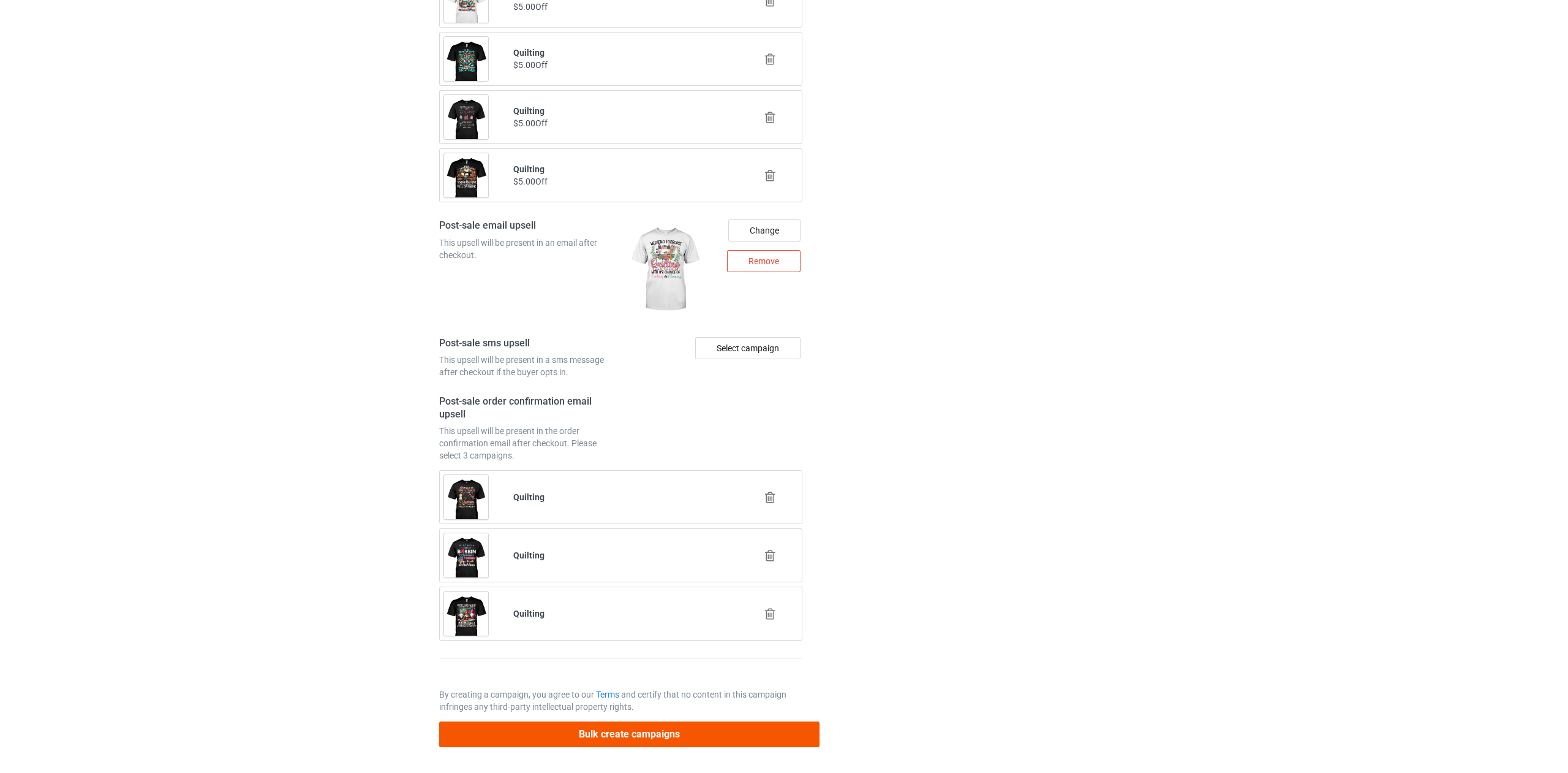
type input "/ps"
drag, startPoint x: 636, startPoint y: 736, endPoint x: 661, endPoint y: 731, distance: 25.5
click at [636, 736] on button "Bulk create campaigns" at bounding box center [629, 734] width 381 height 25
